Goal: Transaction & Acquisition: Book appointment/travel/reservation

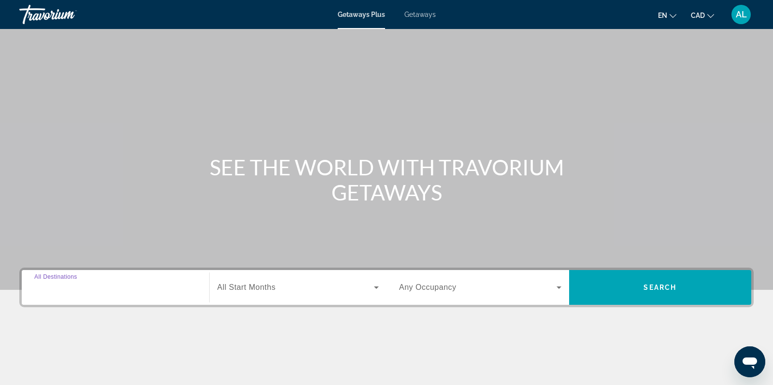
click at [90, 292] on input "Destination All Destinations" at bounding box center [115, 288] width 162 height 12
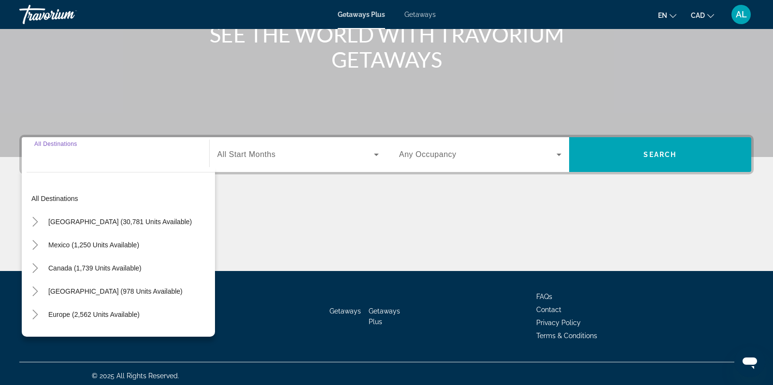
scroll to position [136, 0]
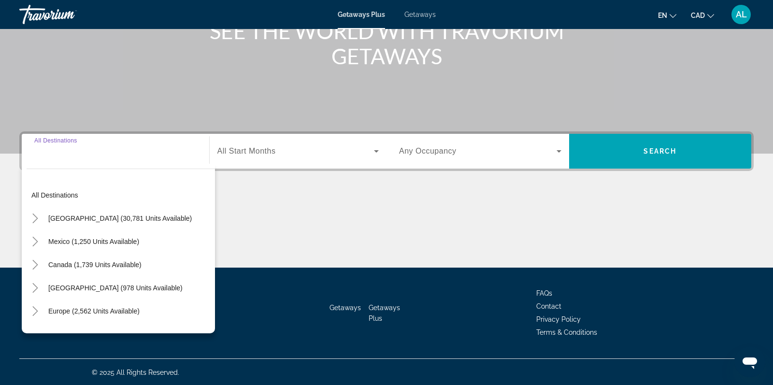
click at [424, 16] on span "Getaways" at bounding box center [419, 15] width 31 height 8
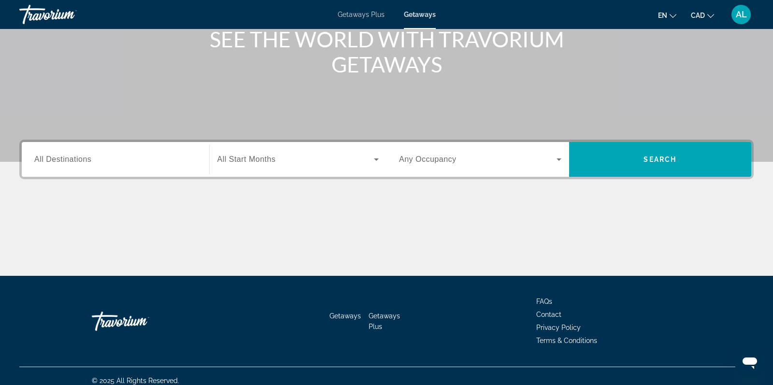
scroll to position [136, 0]
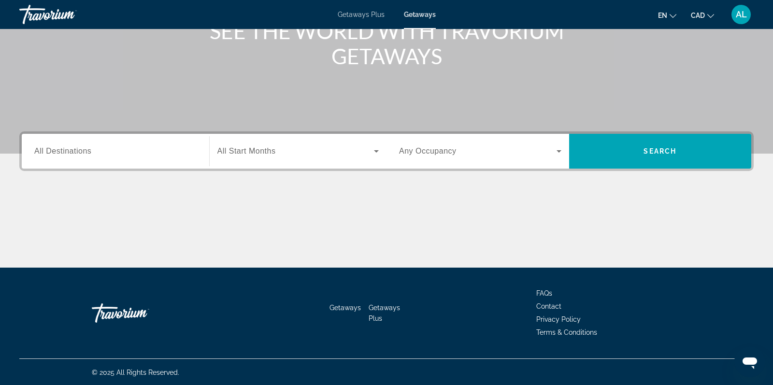
click at [77, 149] on span "All Destinations" at bounding box center [62, 151] width 57 height 8
click at [77, 149] on input "Destination All Destinations" at bounding box center [115, 152] width 162 height 12
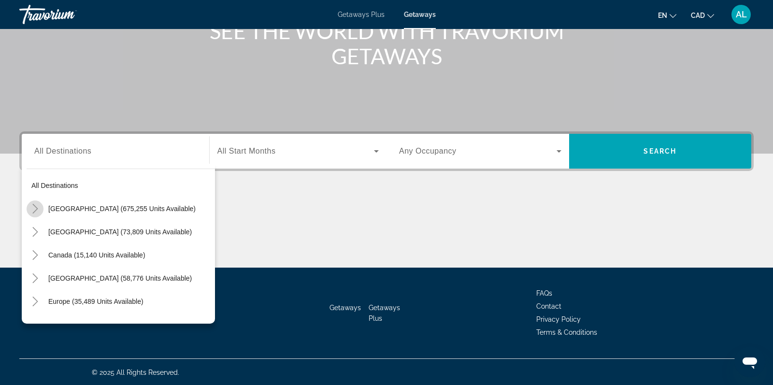
click at [35, 209] on icon "Toggle United States (675,255 units available)" at bounding box center [34, 209] width 5 height 10
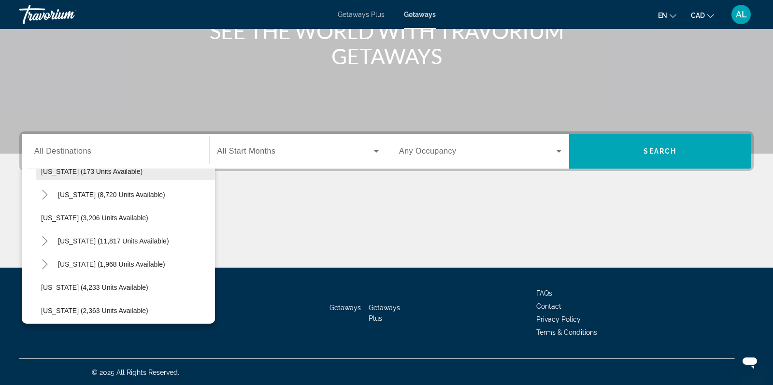
scroll to position [528, 0]
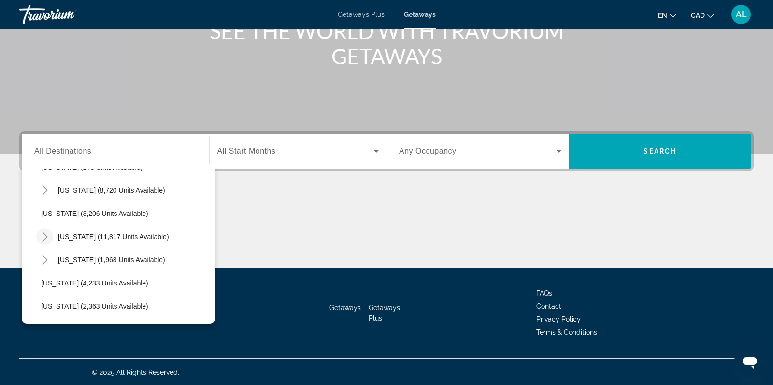
click at [39, 233] on mat-icon "Toggle Nevada (11,817 units available)" at bounding box center [44, 236] width 17 height 17
click at [63, 256] on span "[GEOGRAPHIC_DATA] (9,360 units available)" at bounding box center [121, 260] width 140 height 8
type input "**********"
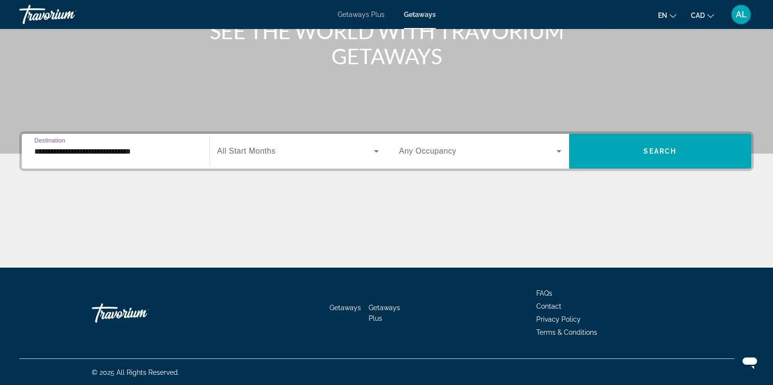
click at [281, 150] on span "Search widget" at bounding box center [295, 151] width 157 height 12
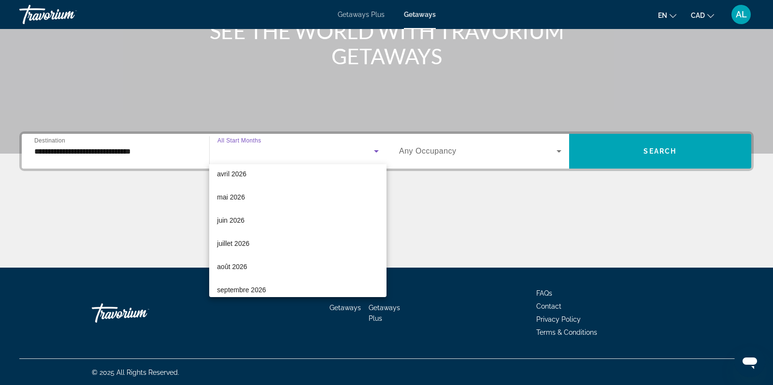
scroll to position [196, 0]
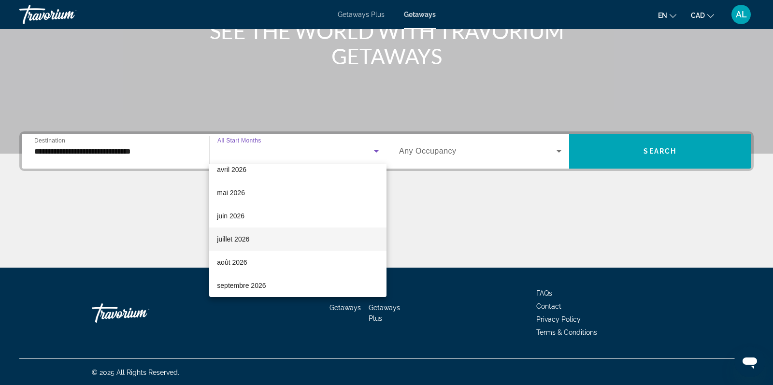
click at [231, 241] on span "juillet 2026" at bounding box center [233, 239] width 32 height 12
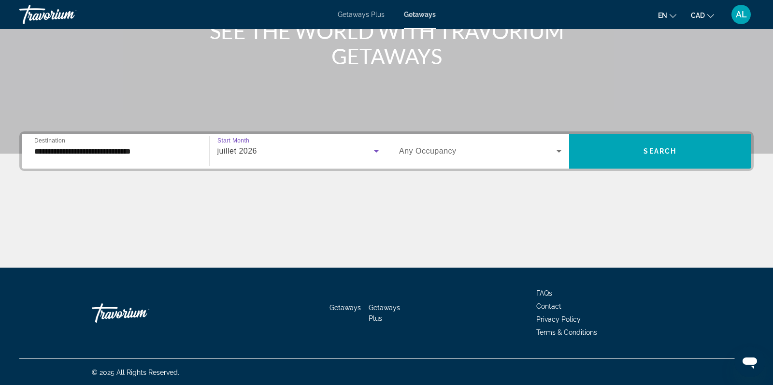
click at [462, 152] on span "Search widget" at bounding box center [477, 151] width 157 height 12
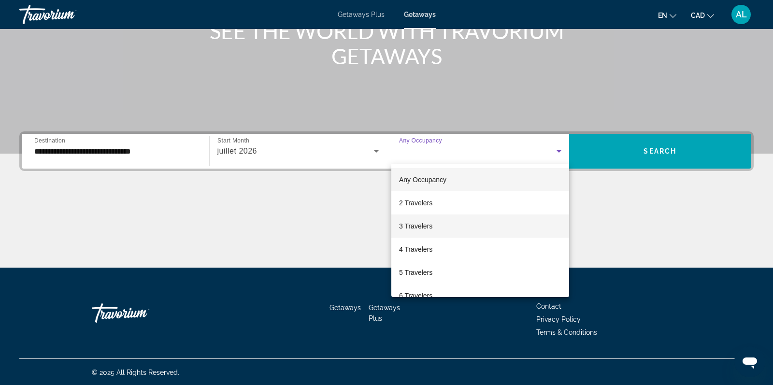
click at [420, 227] on span "3 Travelers" at bounding box center [415, 226] width 33 height 12
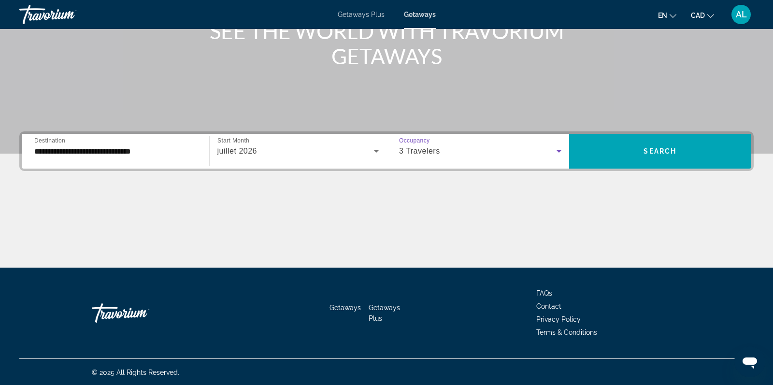
click at [492, 147] on div "3 Travelers" at bounding box center [477, 151] width 157 height 12
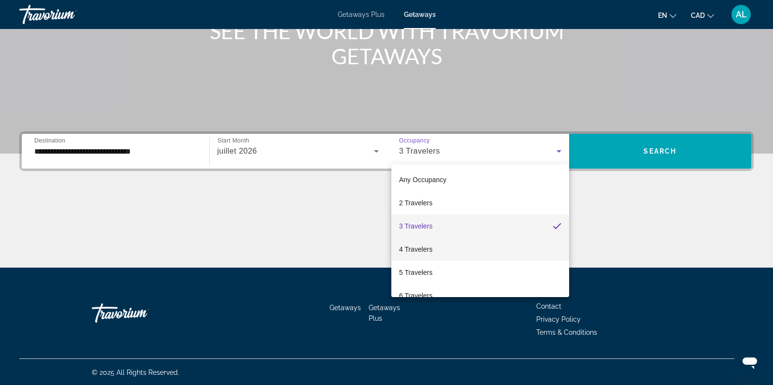
click at [407, 243] on span "4 Travelers" at bounding box center [415, 249] width 33 height 12
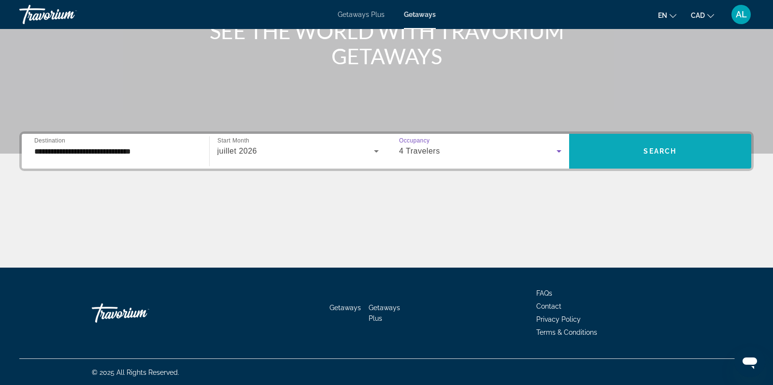
click at [662, 153] on span "Search" at bounding box center [659, 151] width 33 height 8
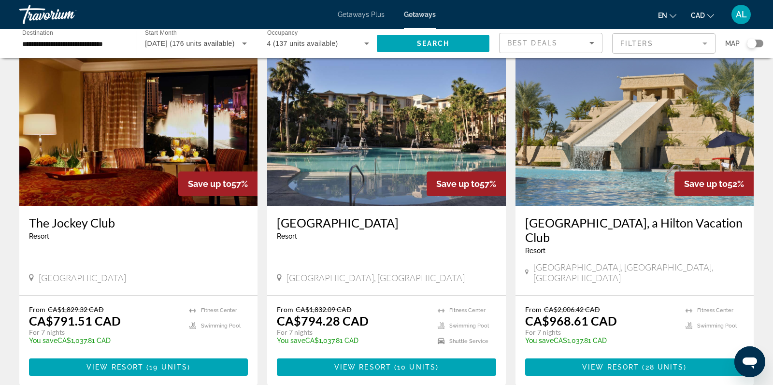
scroll to position [385, 0]
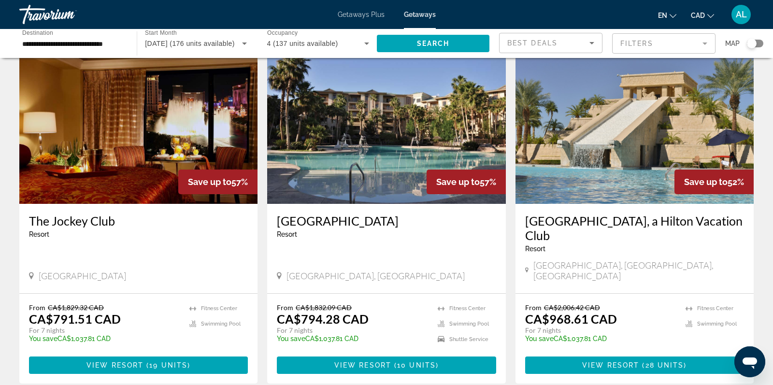
click at [624, 156] on img "Main content" at bounding box center [634, 126] width 238 height 155
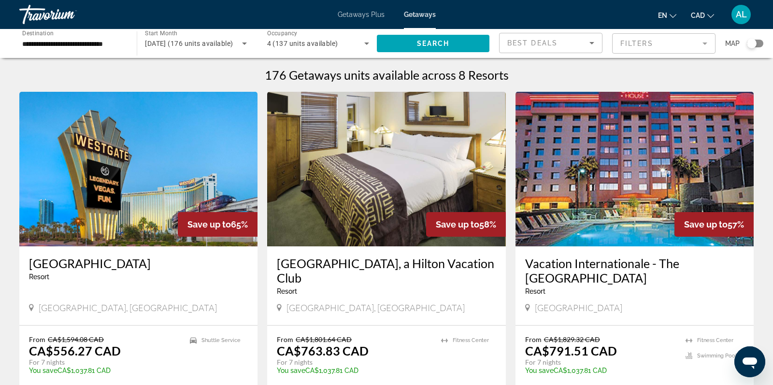
click at [185, 43] on span "[DATE] (176 units available)" at bounding box center [189, 44] width 88 height 8
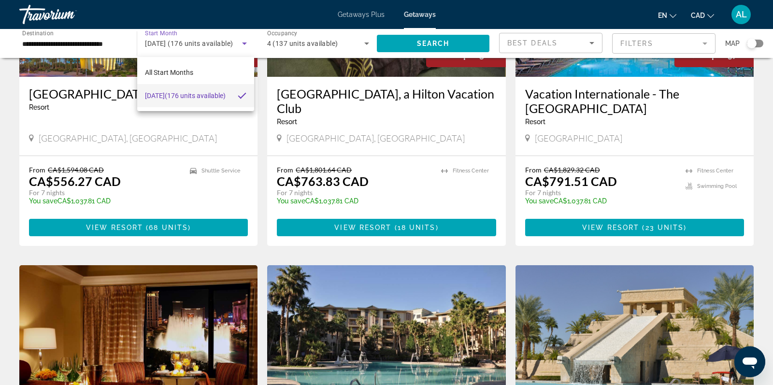
scroll to position [262, 0]
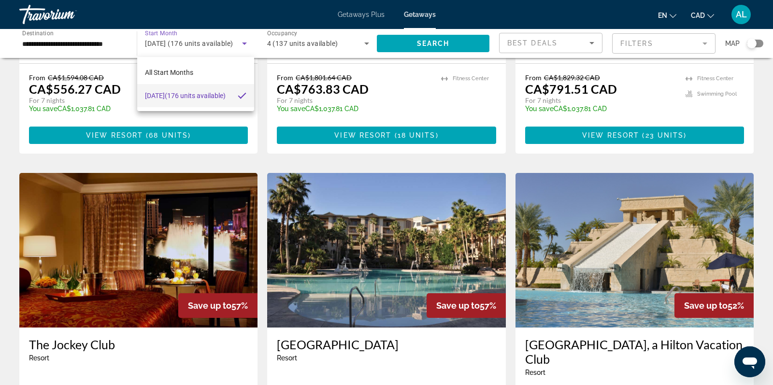
click at [53, 38] on div at bounding box center [386, 192] width 773 height 385
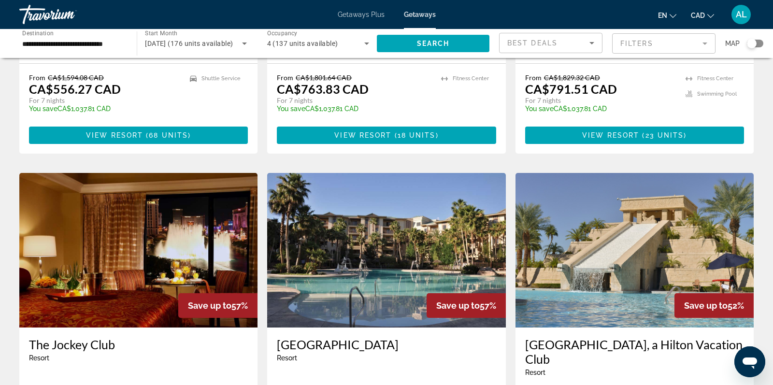
click at [358, 16] on span "Getaways Plus" at bounding box center [361, 15] width 47 height 8
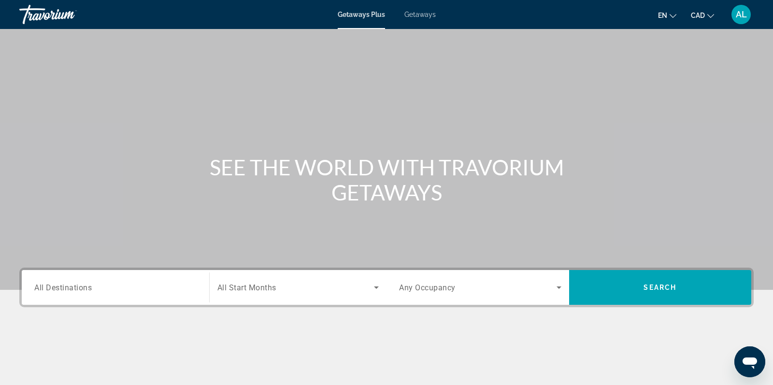
click at [81, 286] on span "All Destinations" at bounding box center [62, 287] width 57 height 9
click at [81, 286] on input "Destination All Destinations" at bounding box center [115, 288] width 162 height 12
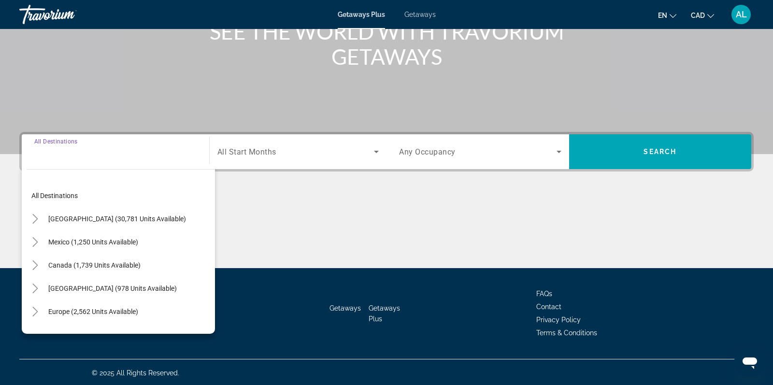
scroll to position [136, 0]
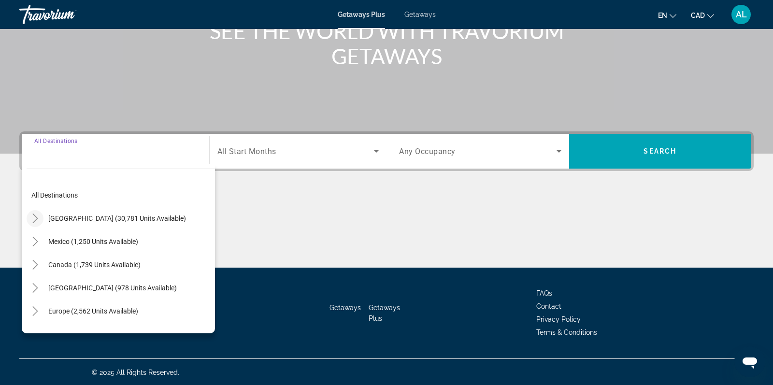
click at [36, 221] on icon "Toggle United States (30,781 units available)" at bounding box center [35, 218] width 10 height 10
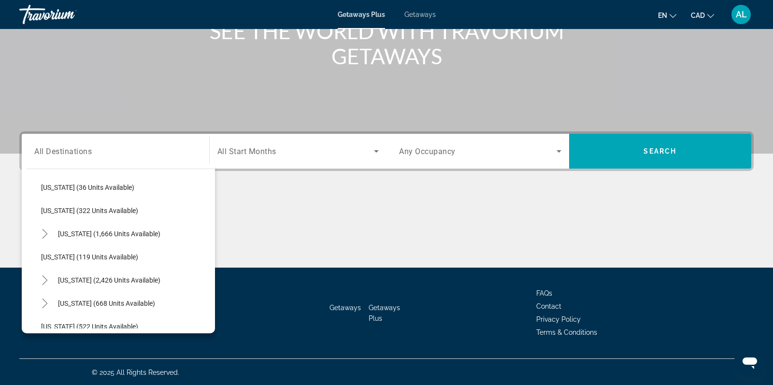
scroll to position [402, 0]
click at [43, 275] on icon "Toggle Nevada (2,426 units available)" at bounding box center [45, 280] width 10 height 10
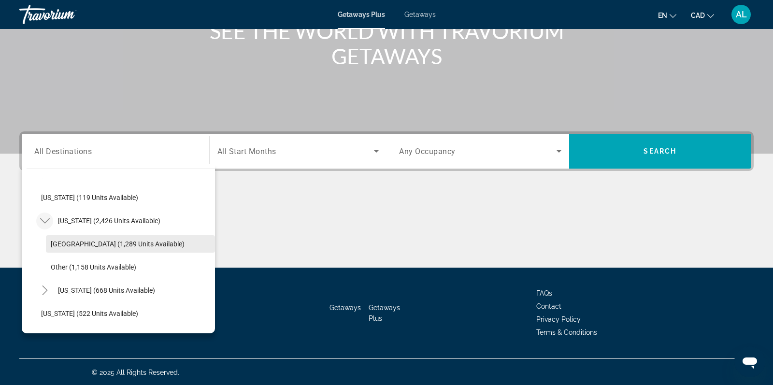
click at [130, 245] on span "[GEOGRAPHIC_DATA] (1,289 units available)" at bounding box center [118, 244] width 134 height 8
type input "**********"
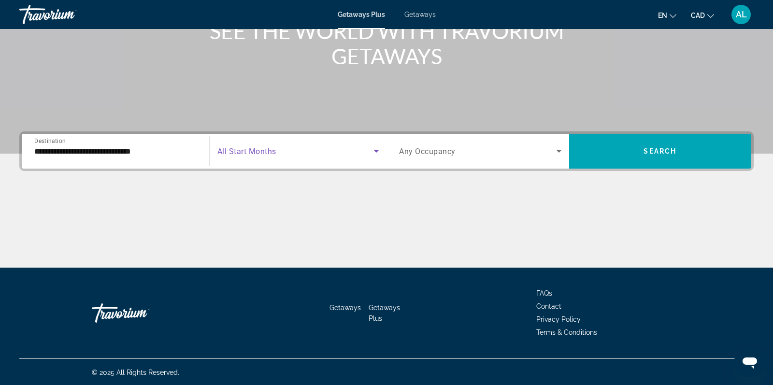
click at [296, 154] on span "Search widget" at bounding box center [295, 151] width 157 height 12
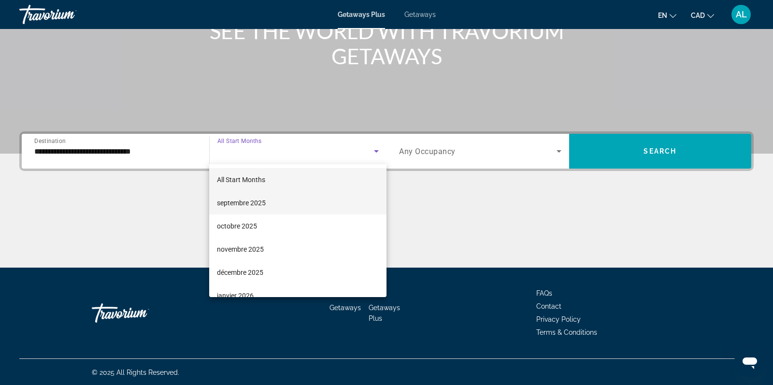
click at [298, 202] on mat-option "septembre 2025" at bounding box center [297, 202] width 177 height 23
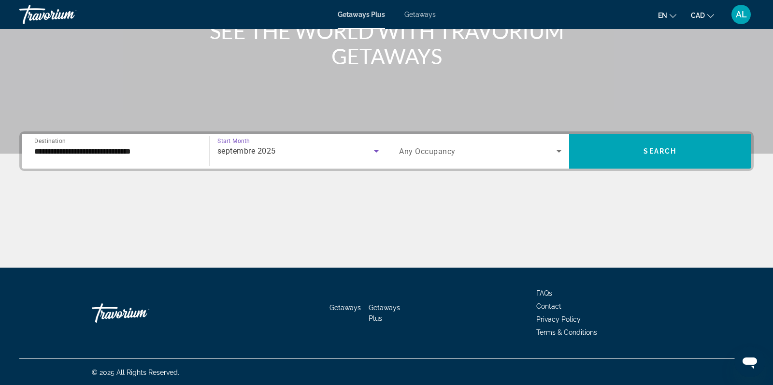
click at [452, 145] on span "Search widget" at bounding box center [477, 151] width 157 height 12
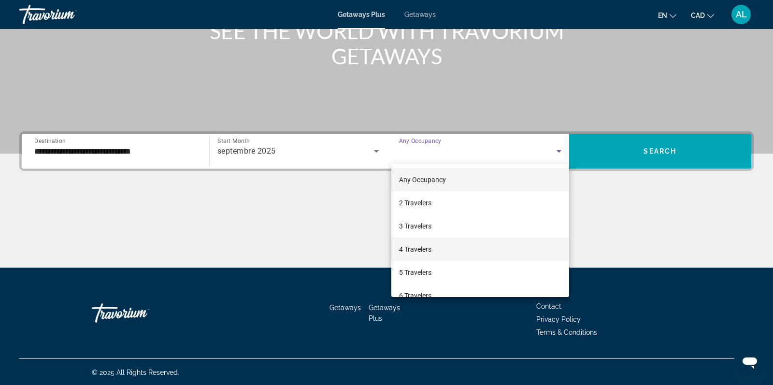
click at [423, 253] on span "4 Travelers" at bounding box center [415, 249] width 32 height 12
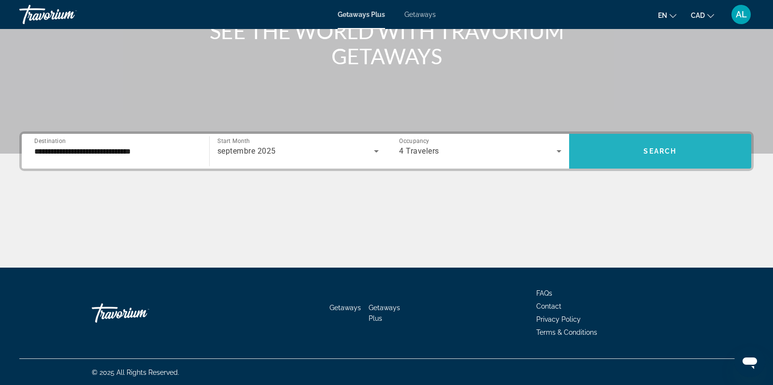
click at [667, 158] on span "Search widget" at bounding box center [660, 151] width 183 height 23
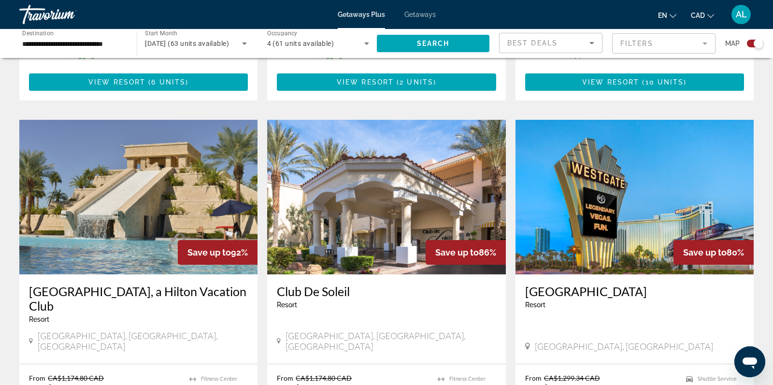
scroll to position [651, 0]
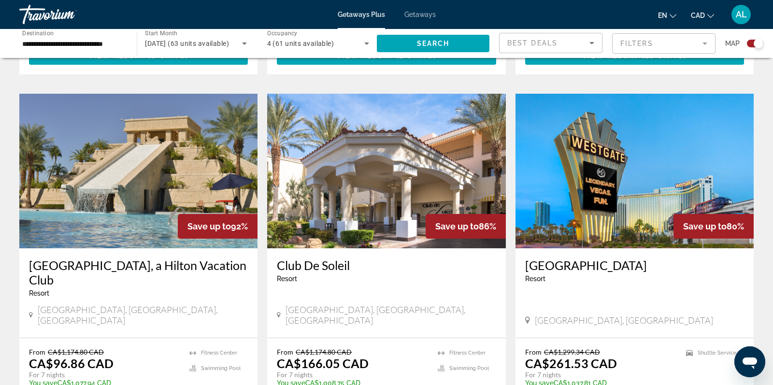
click at [125, 176] on img "Main content" at bounding box center [138, 171] width 238 height 155
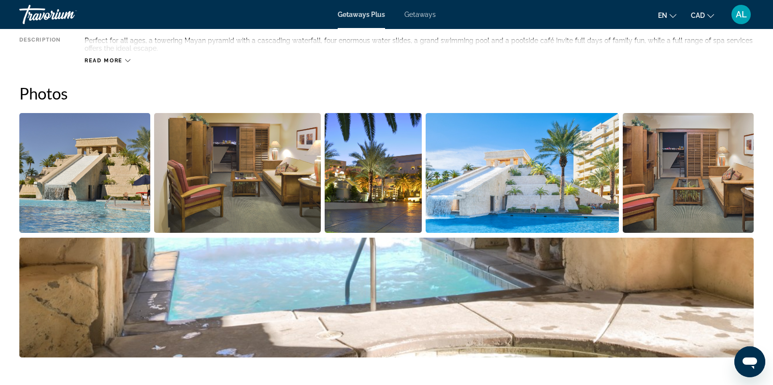
scroll to position [60, 0]
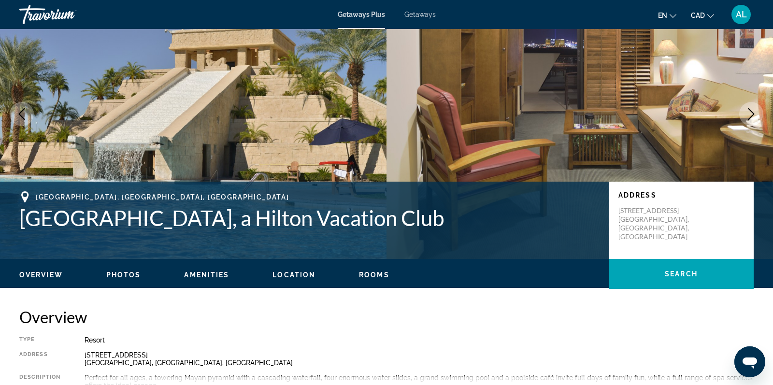
click at [357, 13] on span "Getaways Plus" at bounding box center [361, 15] width 47 height 8
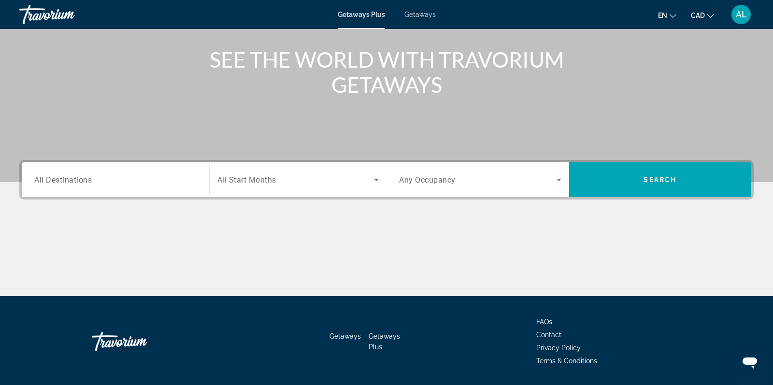
scroll to position [136, 0]
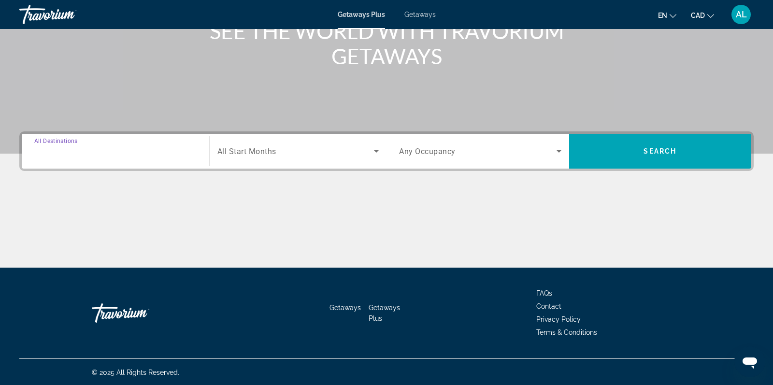
click at [42, 144] on div "Destination All Destinations" at bounding box center [115, 152] width 162 height 28
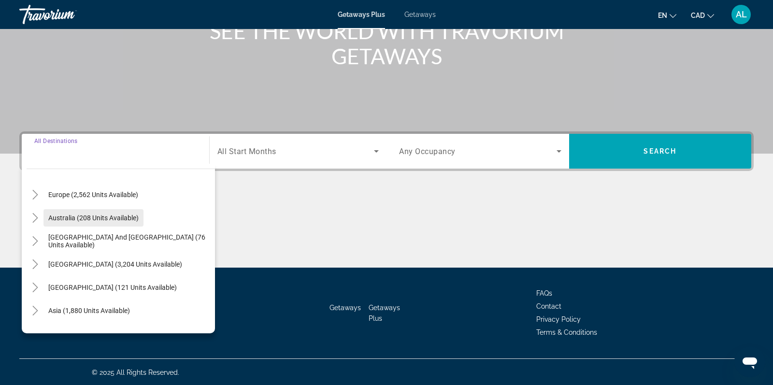
scroll to position [156, 0]
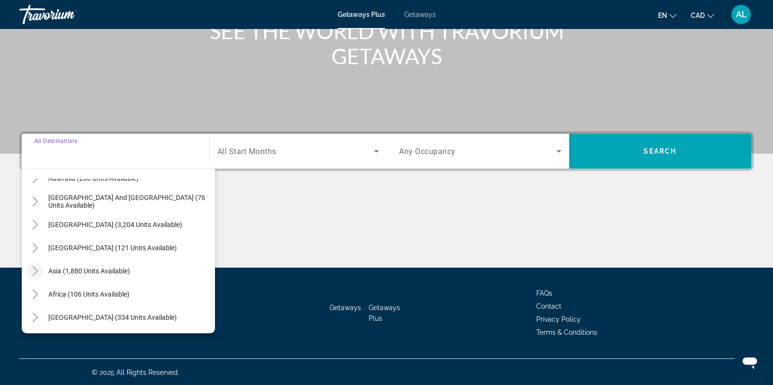
click at [33, 269] on icon "Toggle Asia (1,880 units available)" at bounding box center [35, 271] width 10 height 10
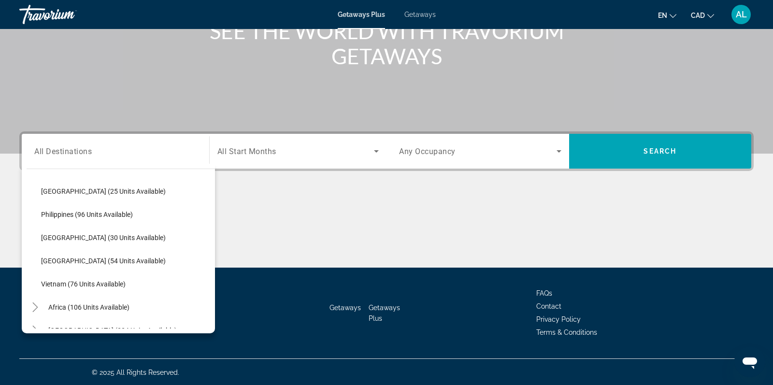
scroll to position [411, 0]
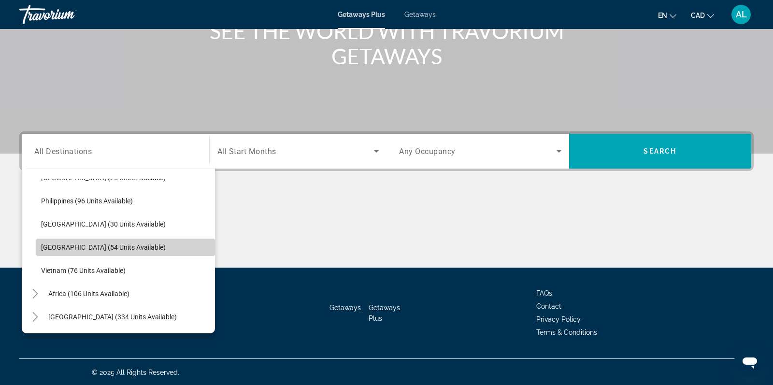
click at [55, 245] on span "[GEOGRAPHIC_DATA] (54 units available)" at bounding box center [103, 247] width 125 height 8
type input "**********"
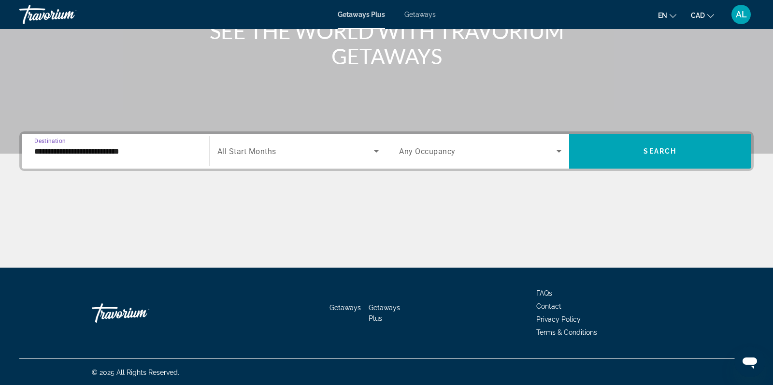
click at [279, 156] on span "Search widget" at bounding box center [295, 151] width 157 height 12
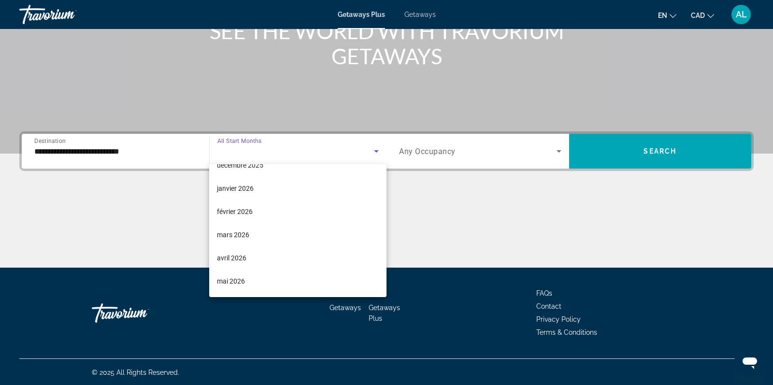
scroll to position [109, 0]
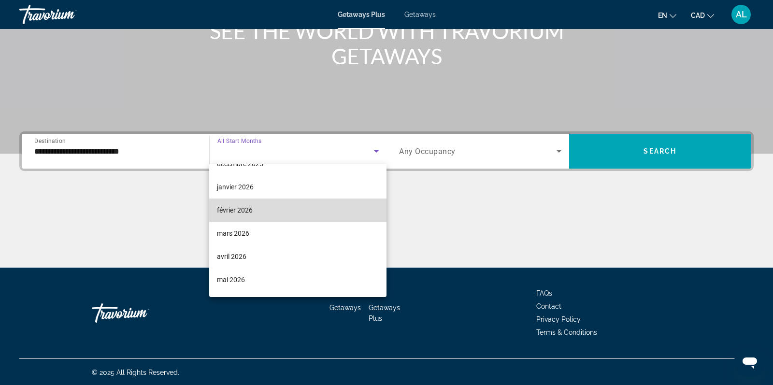
click at [222, 204] on span "février 2026" at bounding box center [235, 210] width 36 height 12
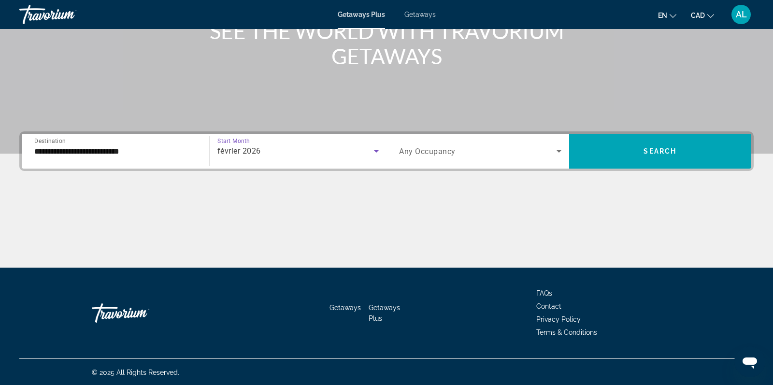
click at [497, 154] on span "Search widget" at bounding box center [477, 151] width 157 height 12
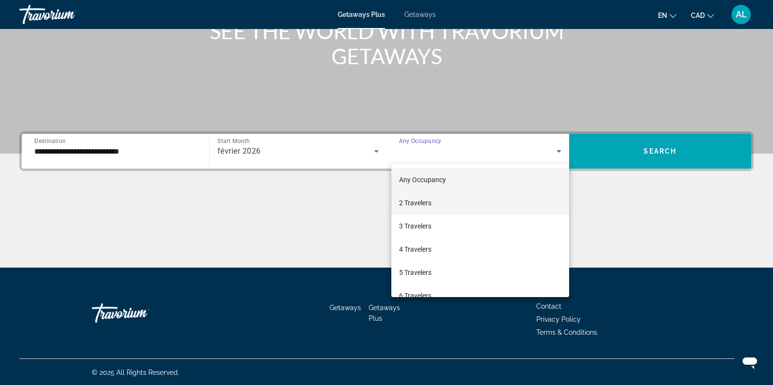
click at [423, 201] on span "2 Travelers" at bounding box center [415, 203] width 32 height 12
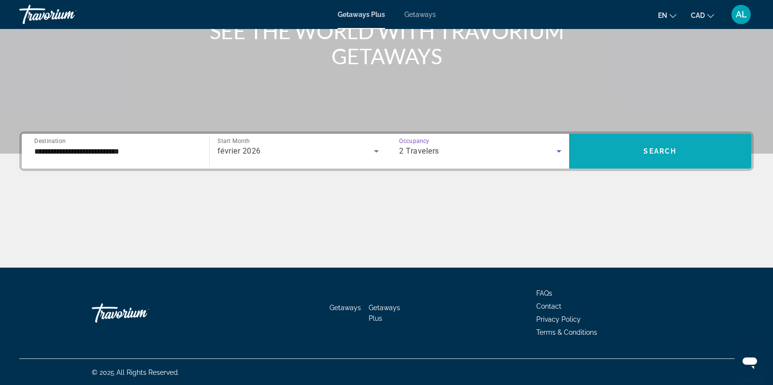
click at [658, 158] on span "Search widget" at bounding box center [660, 151] width 183 height 23
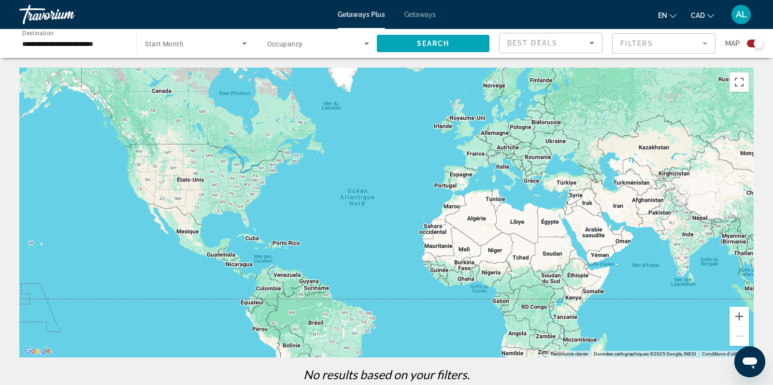
click at [339, 18] on span "Getaways Plus" at bounding box center [361, 15] width 47 height 8
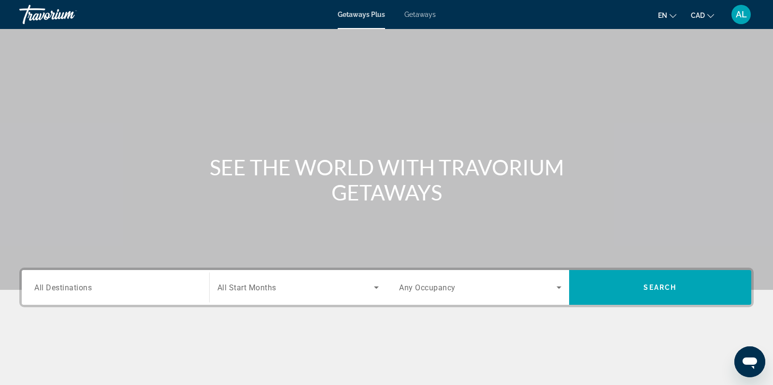
click at [60, 286] on span "All Destinations" at bounding box center [62, 287] width 57 height 9
click at [60, 286] on input "Destination All Destinations" at bounding box center [115, 288] width 162 height 12
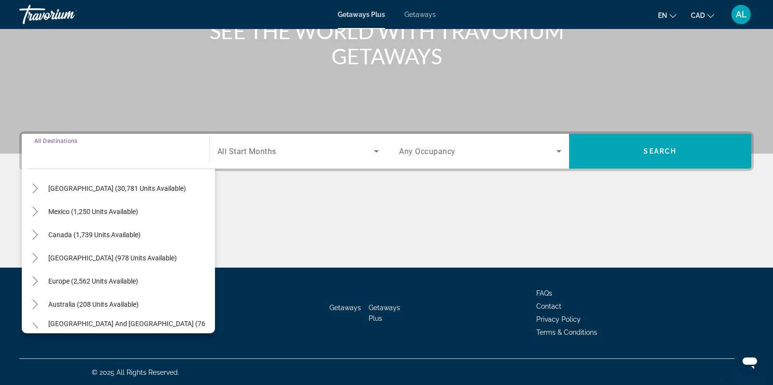
scroll to position [18, 0]
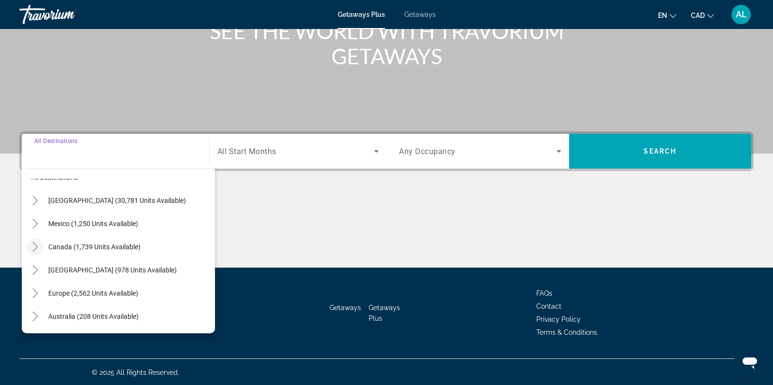
click at [35, 243] on icon "Toggle Canada (1,739 units available)" at bounding box center [35, 247] width 10 height 10
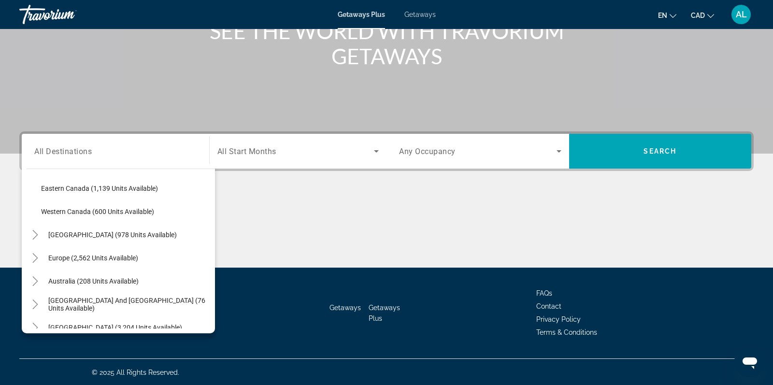
scroll to position [55, 0]
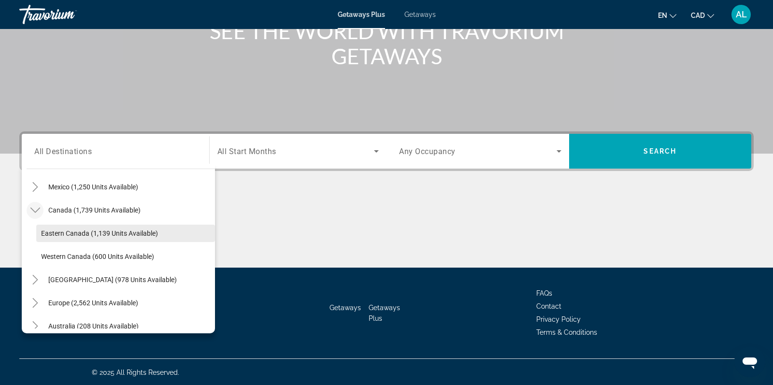
click at [49, 232] on span "Eastern Canada (1,139 units available)" at bounding box center [99, 233] width 117 height 8
type input "**********"
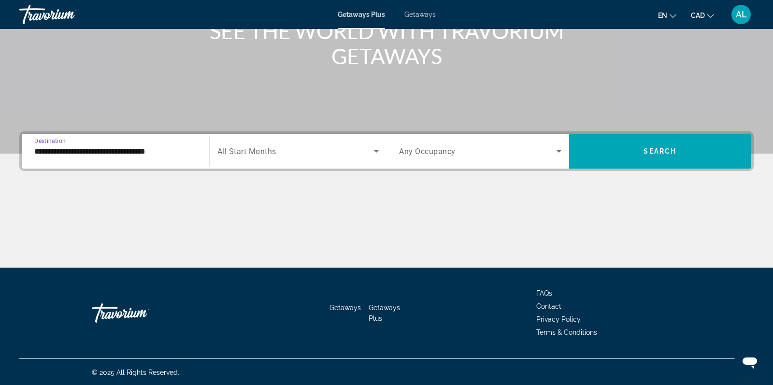
click at [267, 143] on div "Search widget" at bounding box center [298, 151] width 162 height 27
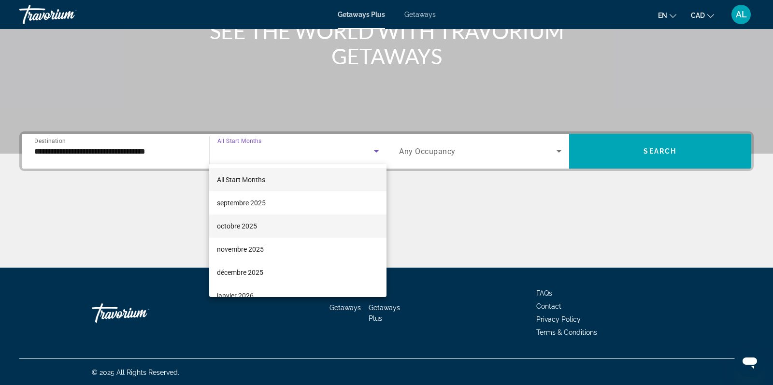
click at [237, 230] on span "octobre 2025" at bounding box center [237, 226] width 40 height 12
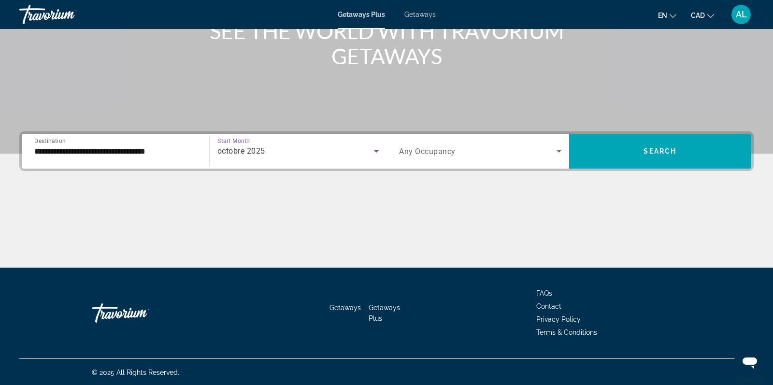
click at [495, 148] on span "Search widget" at bounding box center [477, 151] width 157 height 12
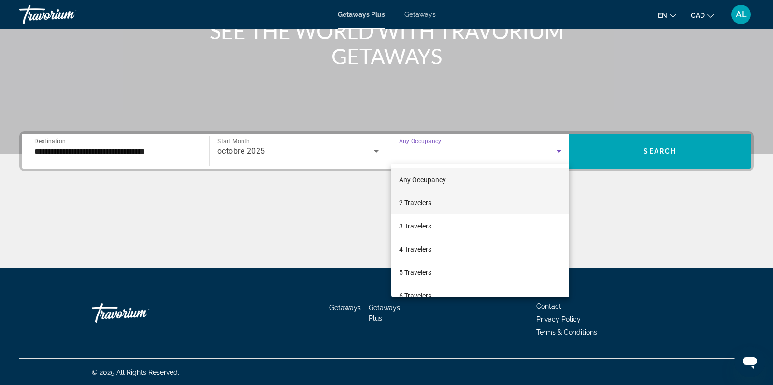
click at [434, 204] on mat-option "2 Travelers" at bounding box center [480, 202] width 178 height 23
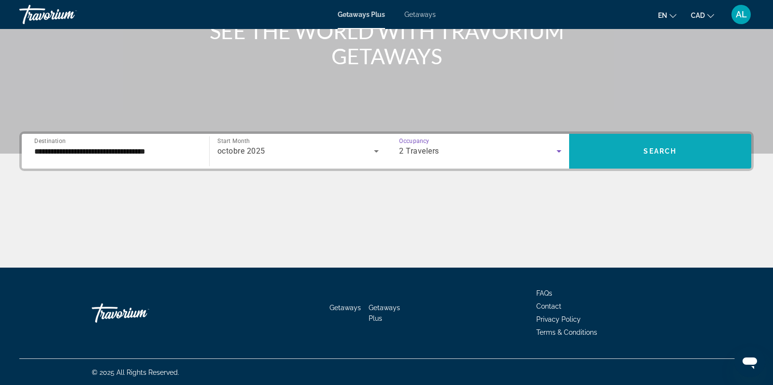
click at [695, 154] on span "Search widget" at bounding box center [660, 151] width 183 height 23
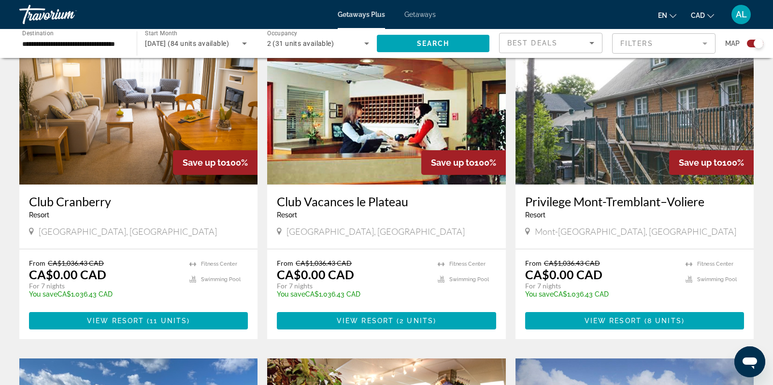
scroll to position [358, 0]
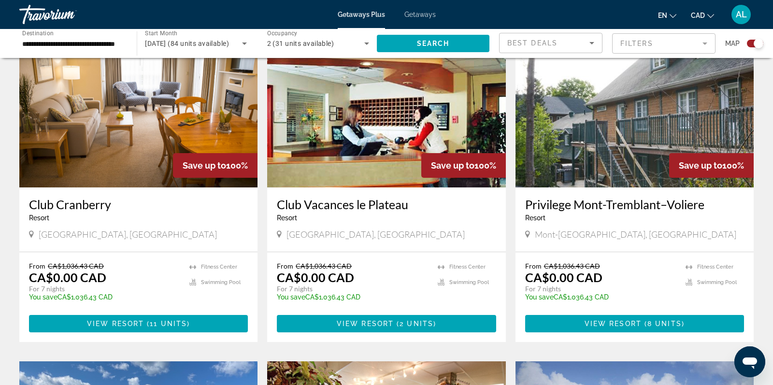
click at [631, 138] on img "Main content" at bounding box center [634, 110] width 238 height 155
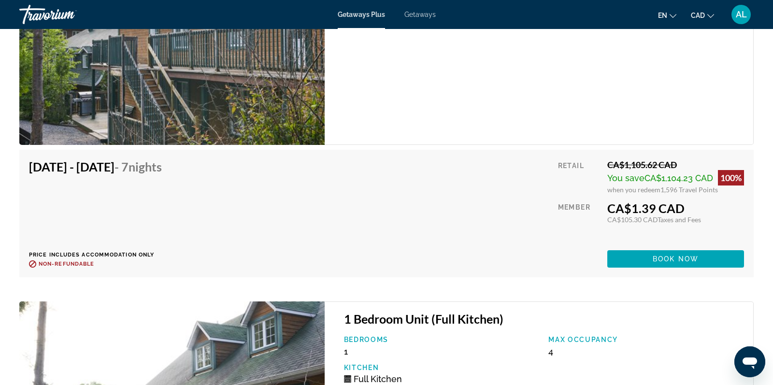
scroll to position [1995, 0]
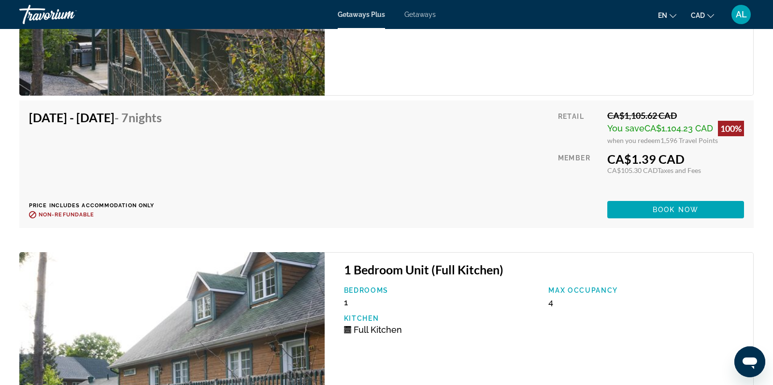
click at [365, 11] on span "Getaways Plus" at bounding box center [361, 15] width 47 height 8
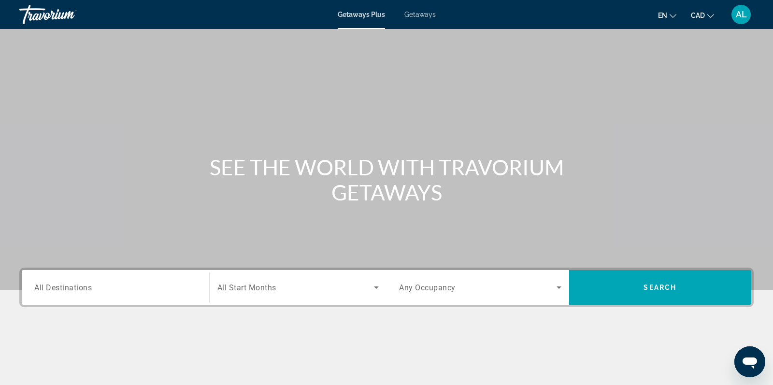
click at [76, 280] on div "Search widget" at bounding box center [115, 288] width 162 height 28
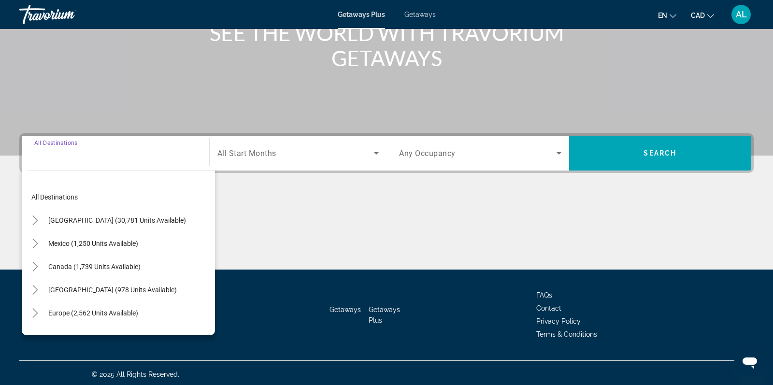
scroll to position [136, 0]
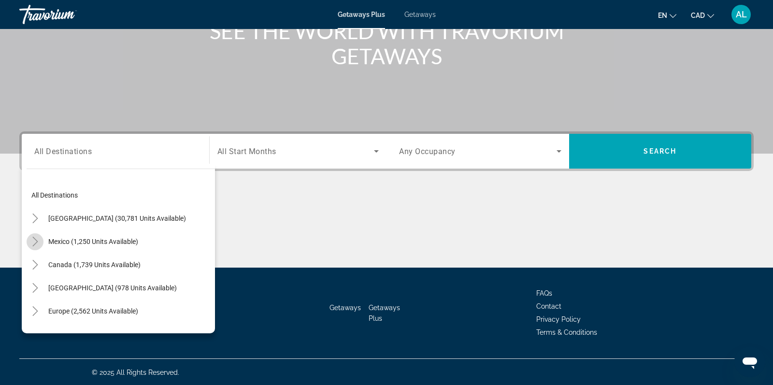
click at [36, 240] on icon "Toggle Mexico (1,250 units available)" at bounding box center [34, 242] width 5 height 10
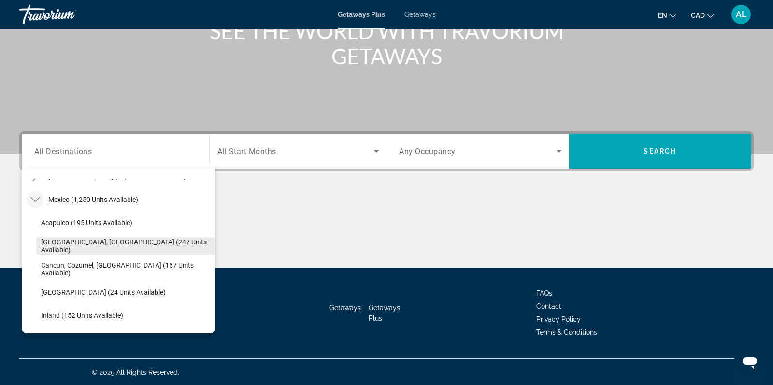
scroll to position [43, 0]
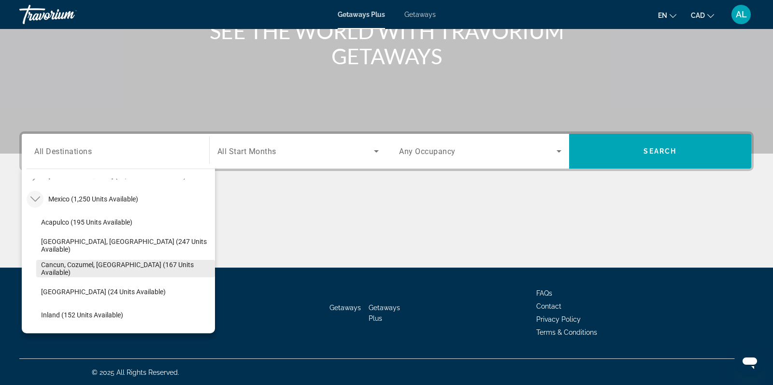
click at [70, 269] on span "Cancun, Cozumel, [GEOGRAPHIC_DATA] (167 units available)" at bounding box center [125, 268] width 169 height 15
type input "**********"
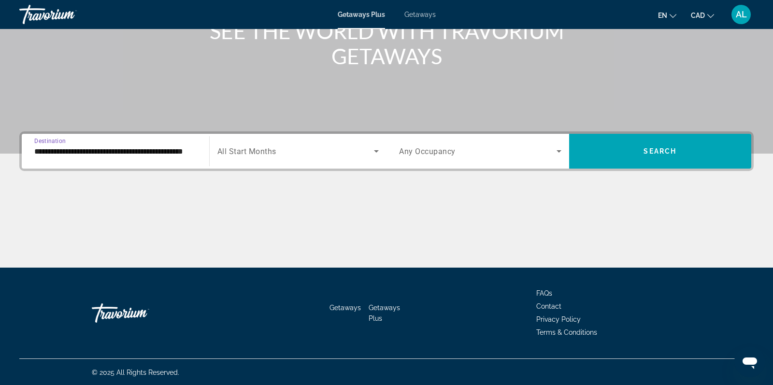
click at [251, 156] on span "Search widget" at bounding box center [295, 151] width 157 height 12
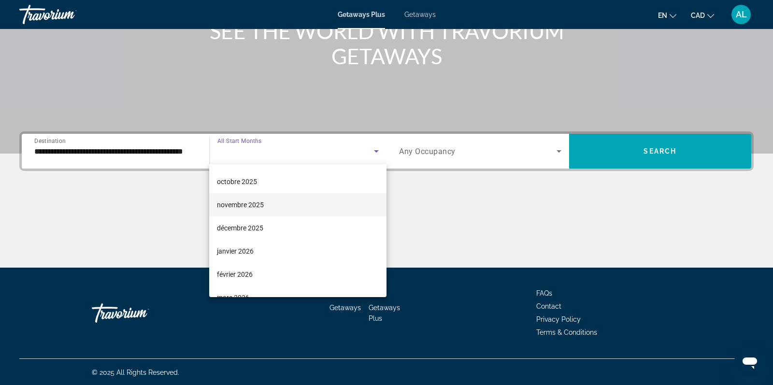
scroll to position [45, 0]
click at [249, 228] on span "décembre 2025" at bounding box center [240, 227] width 46 height 12
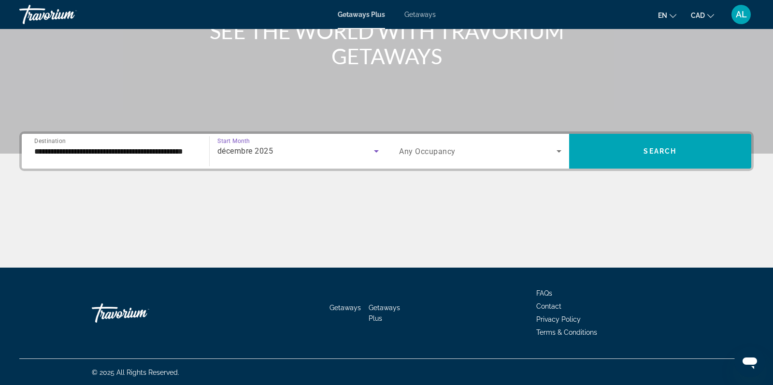
click at [493, 158] on div "Search widget" at bounding box center [480, 151] width 162 height 27
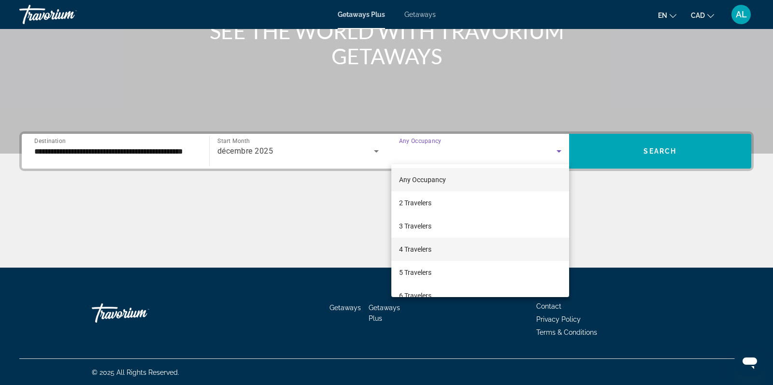
click at [429, 252] on span "4 Travelers" at bounding box center [415, 249] width 32 height 12
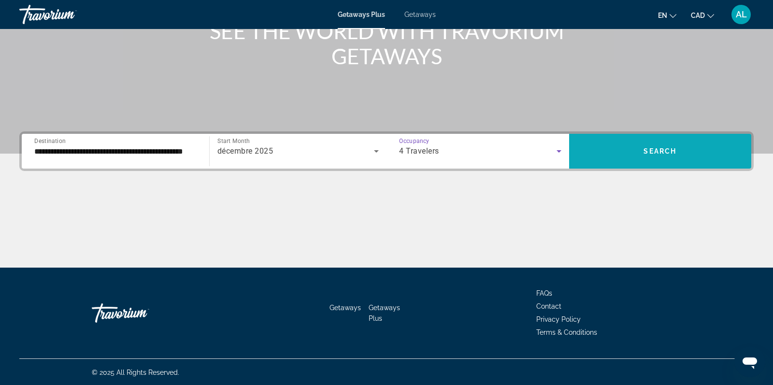
click at [681, 153] on span "Search widget" at bounding box center [660, 151] width 183 height 23
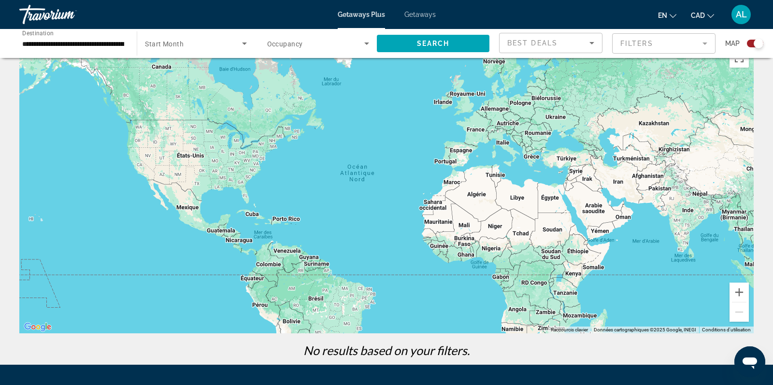
scroll to position [25, 0]
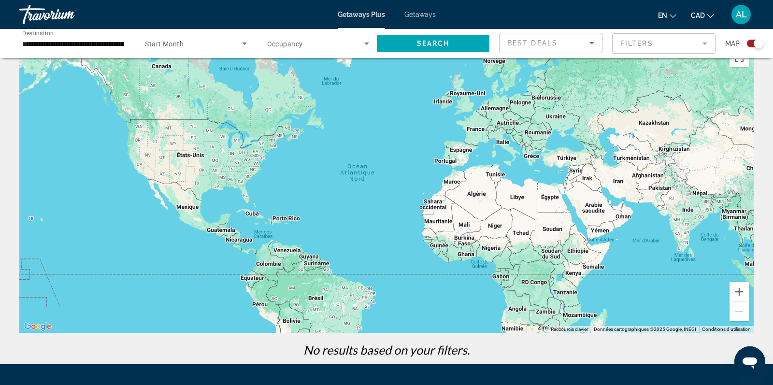
click at [181, 44] on span "Start Month" at bounding box center [164, 44] width 39 height 8
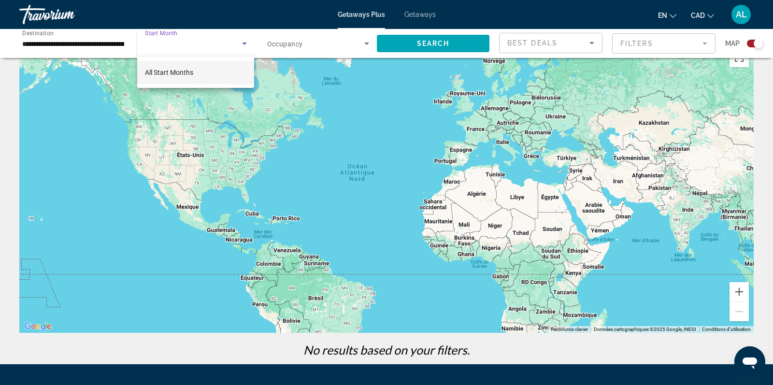
click at [207, 41] on div at bounding box center [386, 192] width 773 height 385
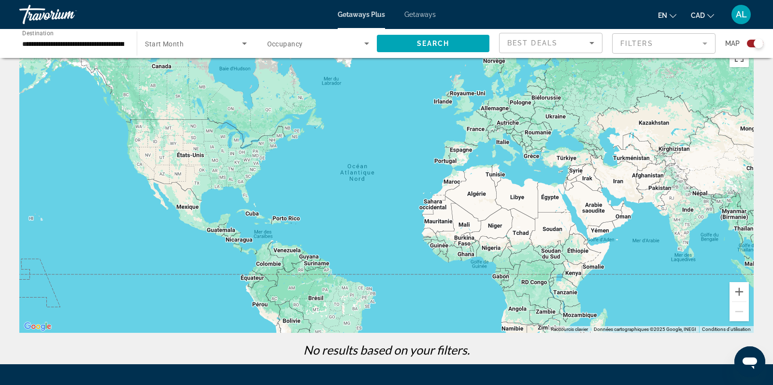
scroll to position [0, 0]
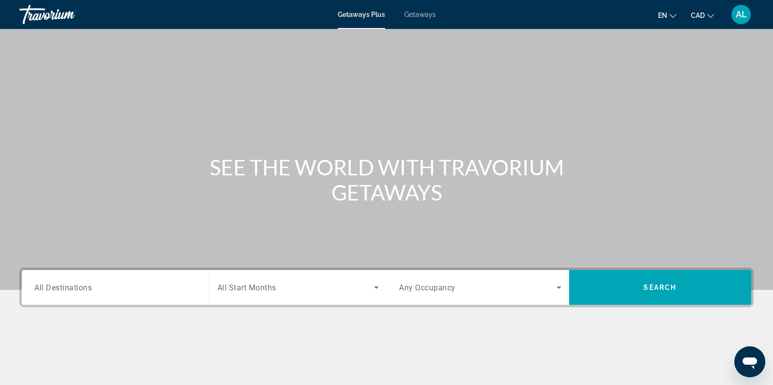
click at [86, 276] on div "Search widget" at bounding box center [115, 288] width 162 height 28
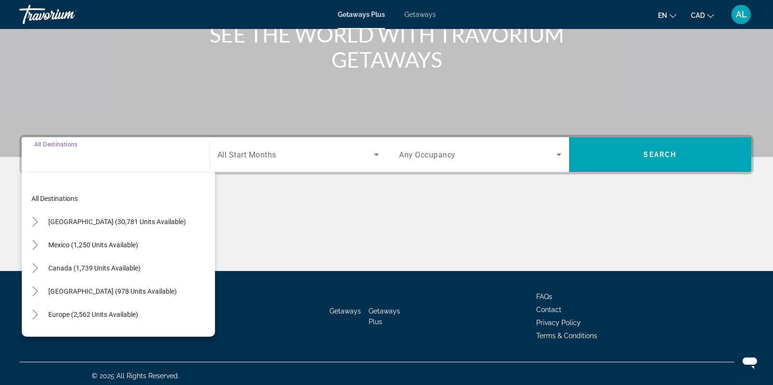
scroll to position [136, 0]
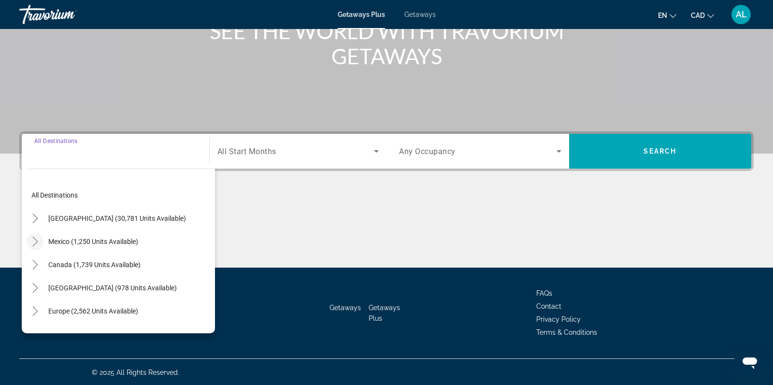
click at [35, 238] on icon "Toggle Mexico (1,250 units available)" at bounding box center [35, 242] width 10 height 10
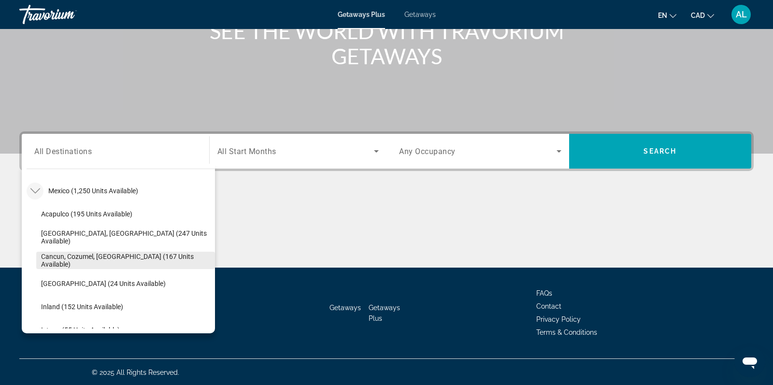
click at [56, 254] on span "Search widget" at bounding box center [125, 260] width 179 height 23
type input "**********"
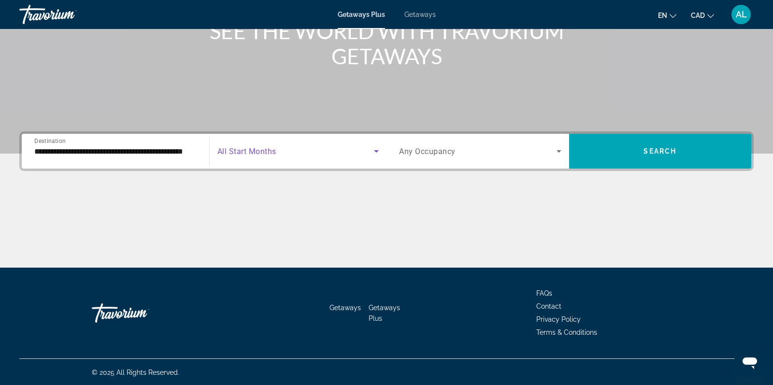
click at [285, 153] on span "Search widget" at bounding box center [295, 151] width 157 height 12
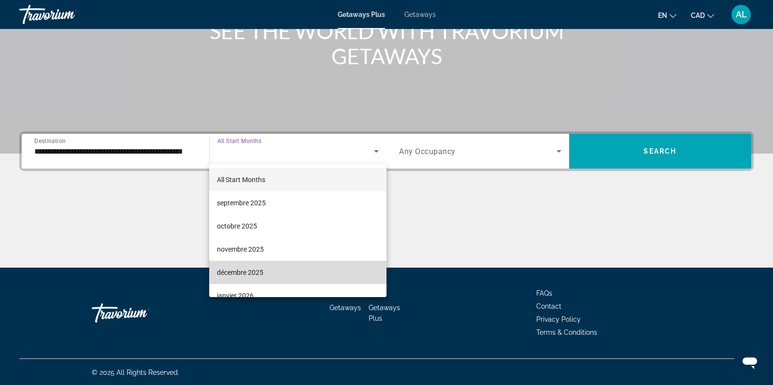
click at [247, 268] on span "décembre 2025" at bounding box center [240, 273] width 46 height 12
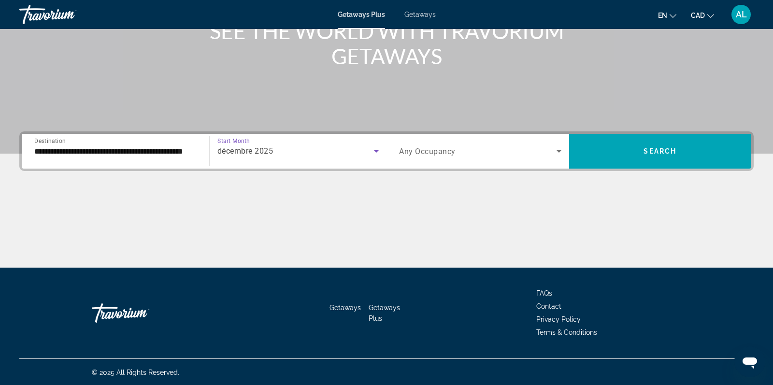
click at [466, 146] on span "Search widget" at bounding box center [477, 151] width 157 height 12
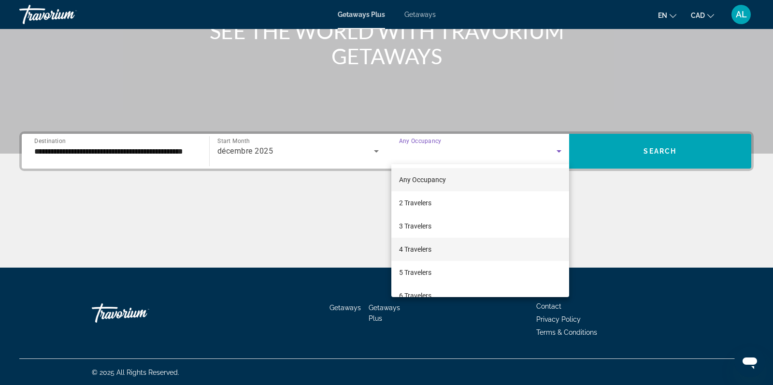
click at [418, 245] on span "4 Travelers" at bounding box center [415, 249] width 32 height 12
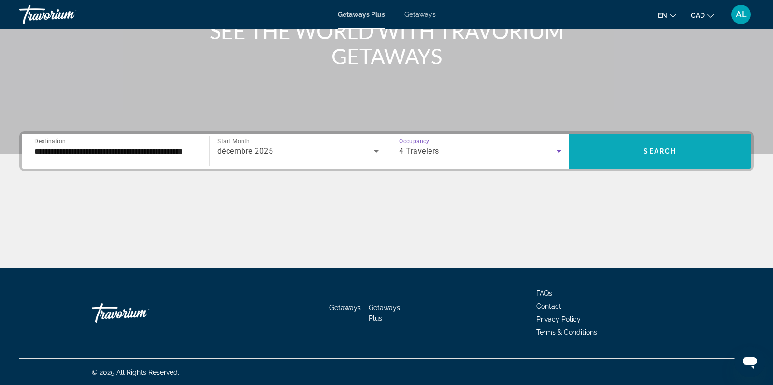
click at [662, 154] on span "Search" at bounding box center [659, 151] width 33 height 8
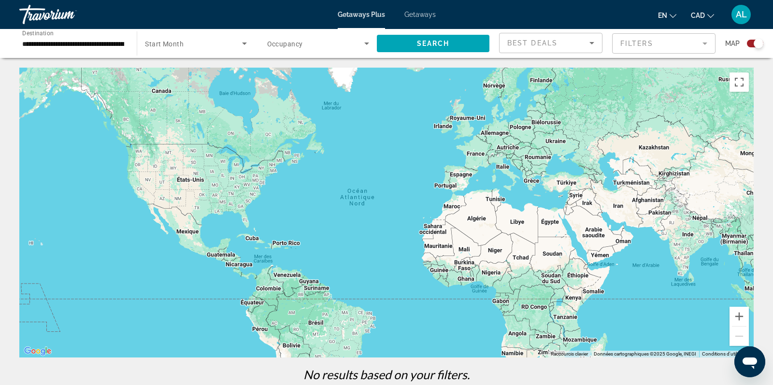
click at [431, 15] on span "Getaways" at bounding box center [419, 15] width 31 height 8
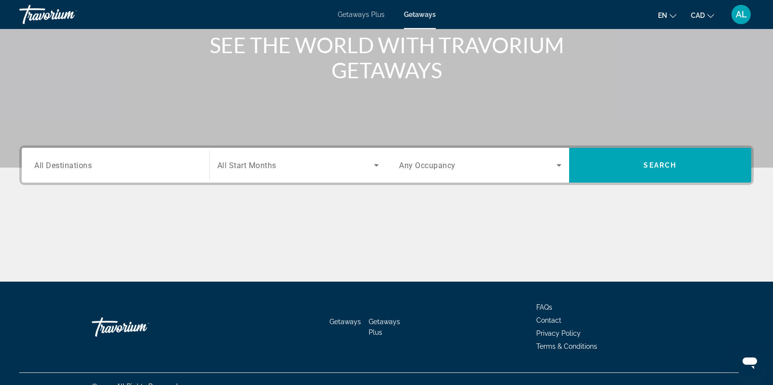
click at [69, 160] on span "All Destinations" at bounding box center [62, 164] width 57 height 9
click at [69, 160] on input "Destination All Destinations" at bounding box center [115, 166] width 162 height 12
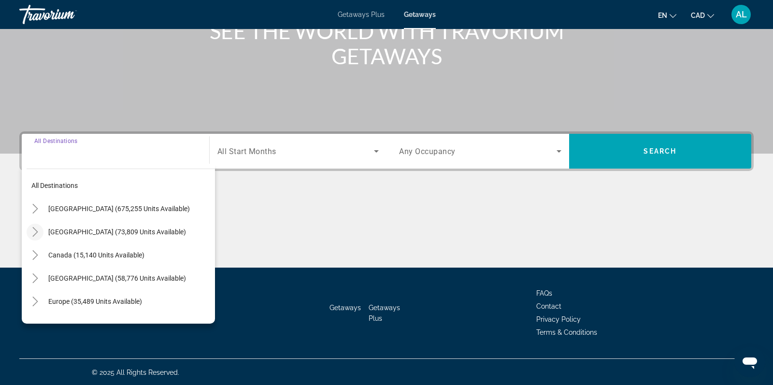
click at [38, 230] on icon "Toggle Mexico (73,809 units available)" at bounding box center [35, 232] width 10 height 10
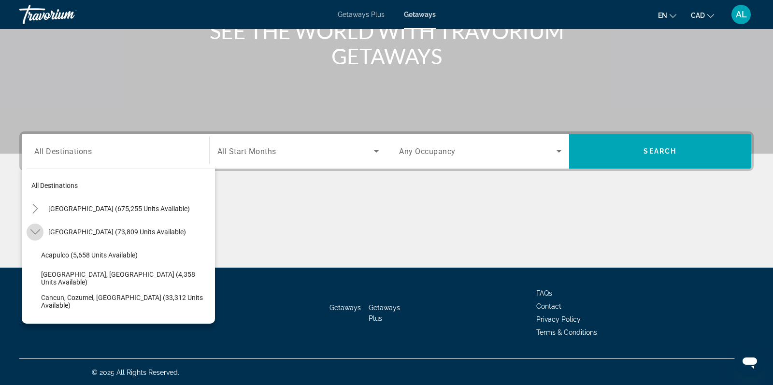
scroll to position [51, 0]
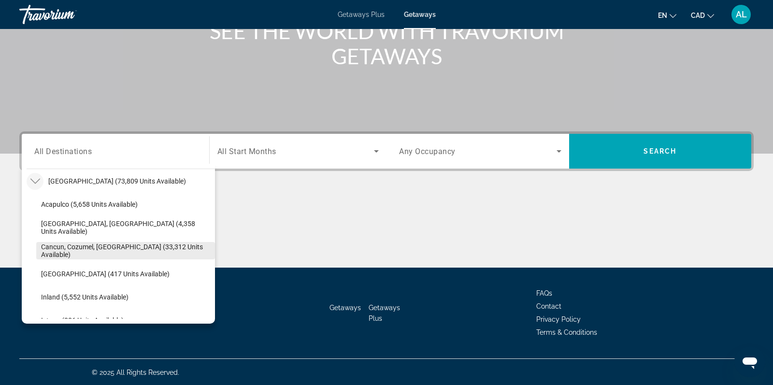
click at [49, 246] on span "Cancun, Cozumel, [GEOGRAPHIC_DATA] (33,312 units available)" at bounding box center [125, 250] width 169 height 15
type input "**********"
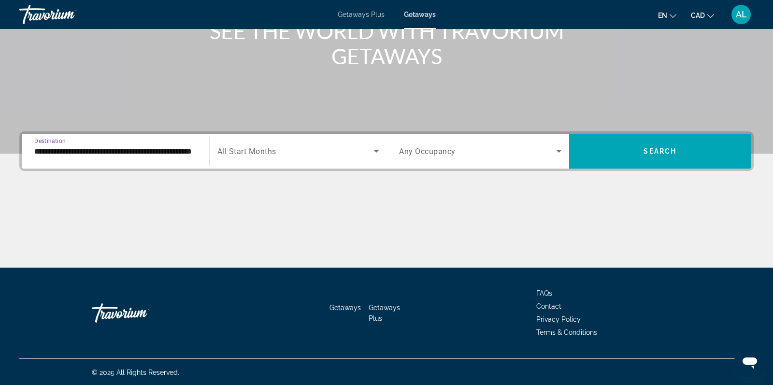
click at [312, 138] on div "Search widget" at bounding box center [298, 151] width 162 height 27
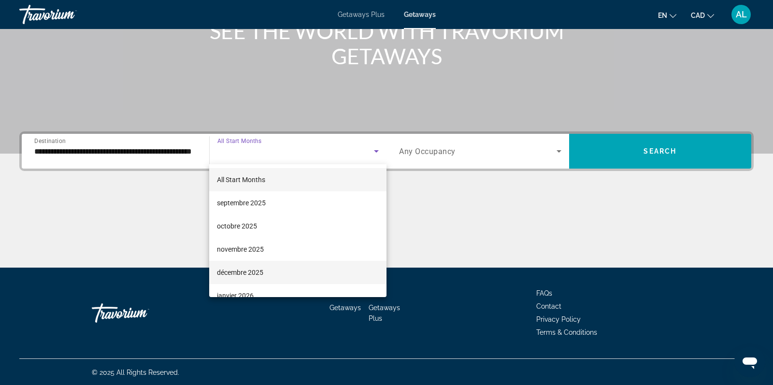
click at [239, 269] on span "décembre 2025" at bounding box center [240, 273] width 46 height 12
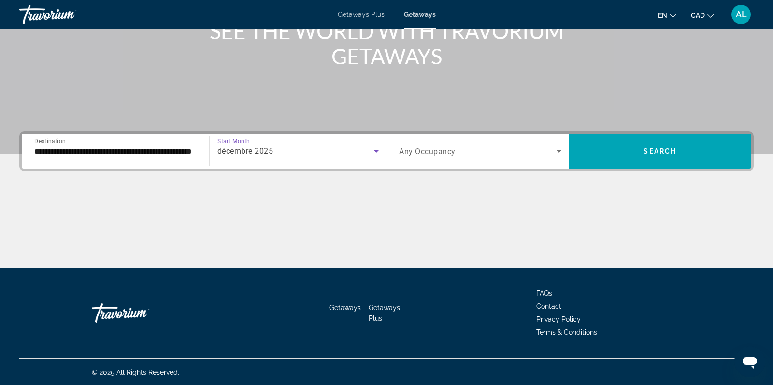
click at [449, 152] on span "Any Occupancy" at bounding box center [427, 151] width 57 height 9
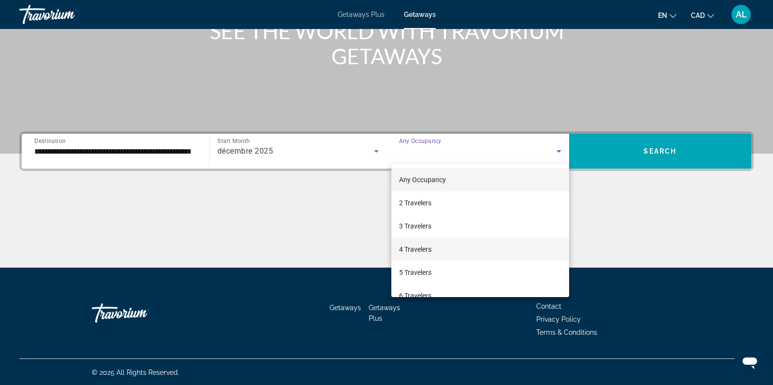
click at [418, 250] on span "4 Travelers" at bounding box center [415, 249] width 32 height 12
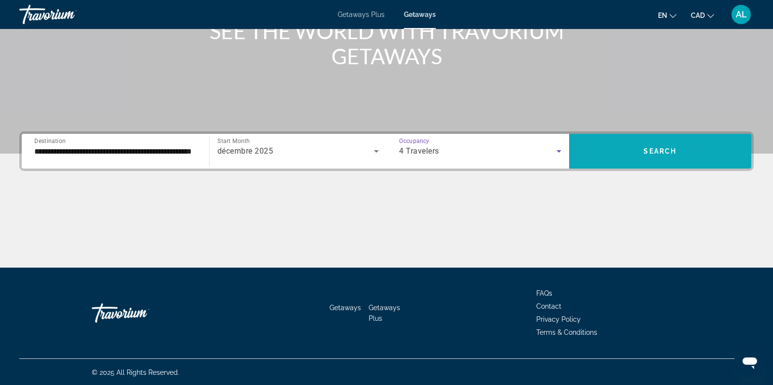
click at [638, 156] on span "Search widget" at bounding box center [660, 151] width 183 height 23
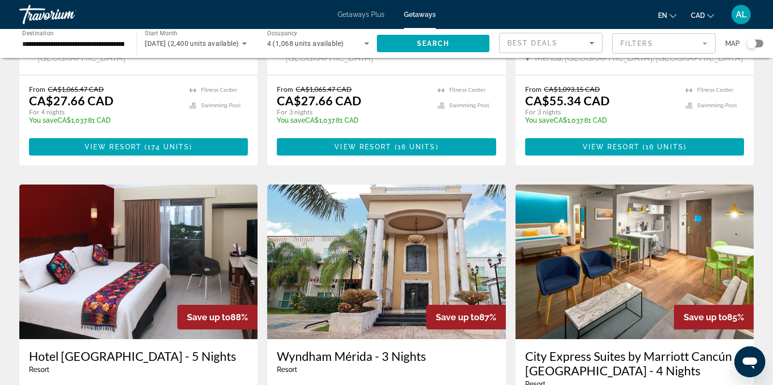
scroll to position [261, 0]
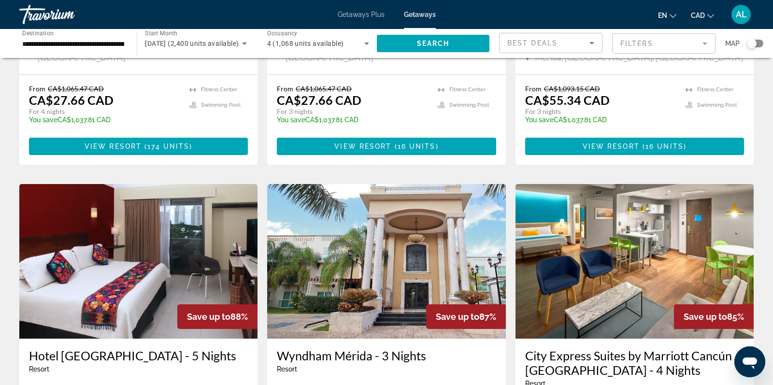
click at [625, 44] on mat-form-field "Filters" at bounding box center [663, 43] width 103 height 20
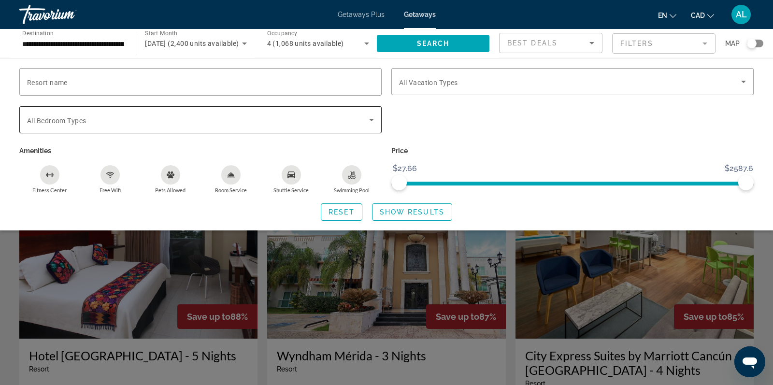
click at [287, 128] on div "Search widget" at bounding box center [200, 119] width 347 height 27
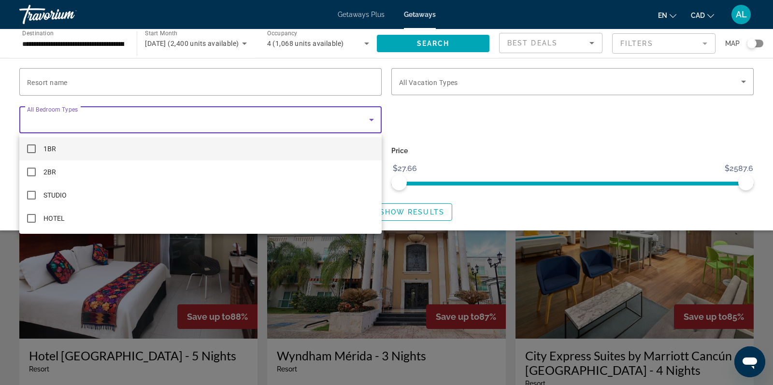
click at [287, 128] on div at bounding box center [386, 192] width 773 height 385
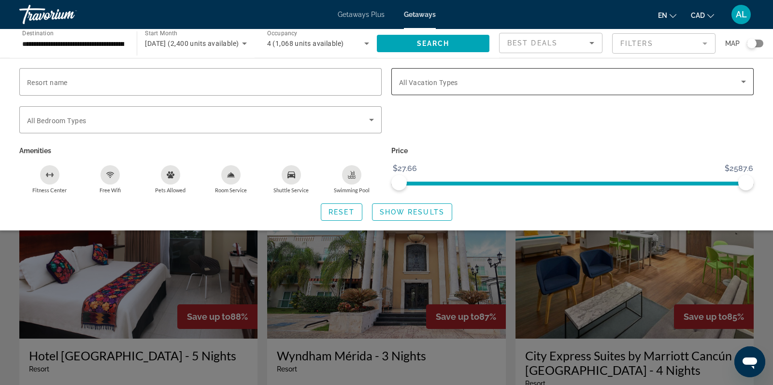
click at [493, 77] on span "Search widget" at bounding box center [570, 82] width 342 height 12
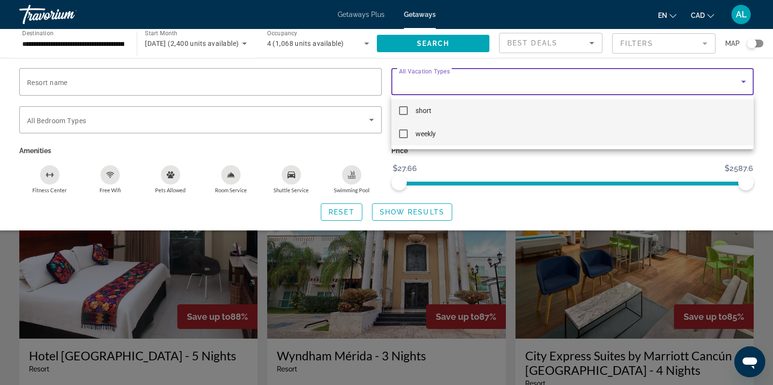
click at [404, 134] on mat-pseudo-checkbox at bounding box center [403, 133] width 9 height 9
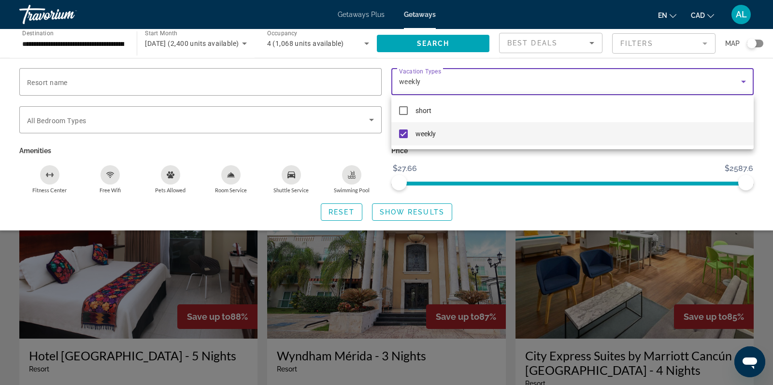
click at [429, 213] on div at bounding box center [386, 192] width 773 height 385
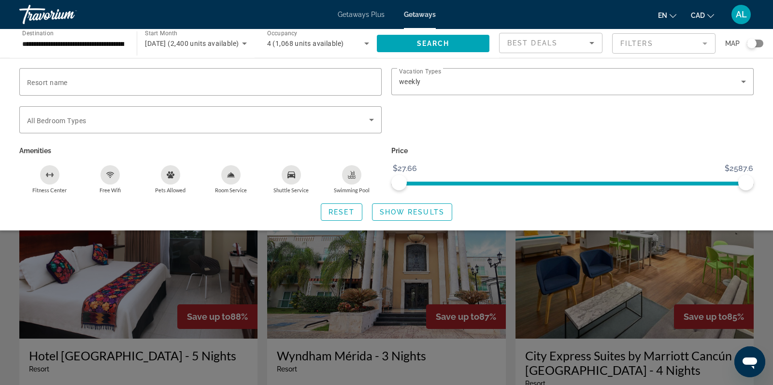
click at [429, 213] on span "Show Results" at bounding box center [412, 212] width 65 height 8
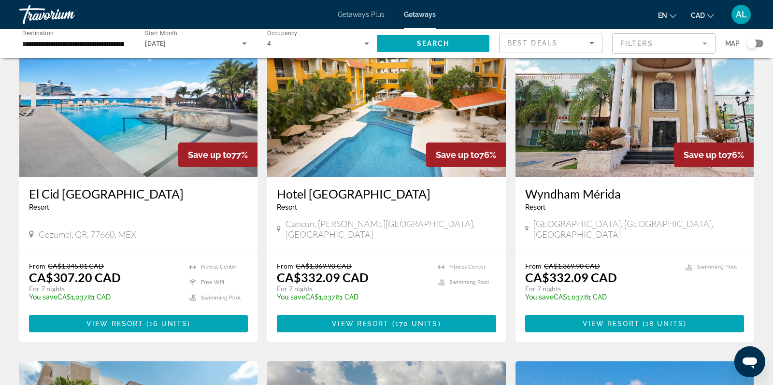
scroll to position [66, 0]
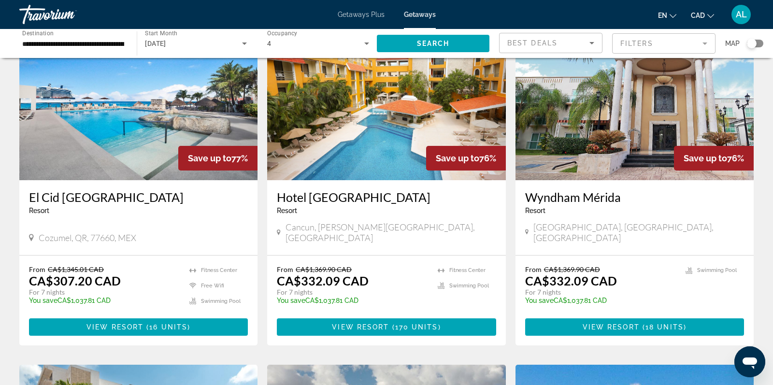
click at [116, 136] on img "Main content" at bounding box center [138, 103] width 238 height 155
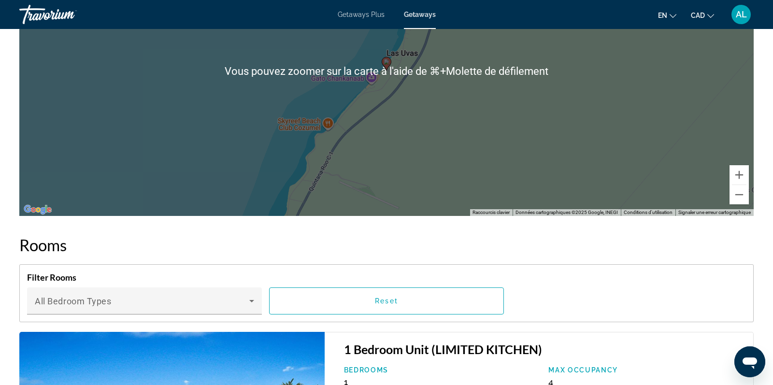
scroll to position [1296, 0]
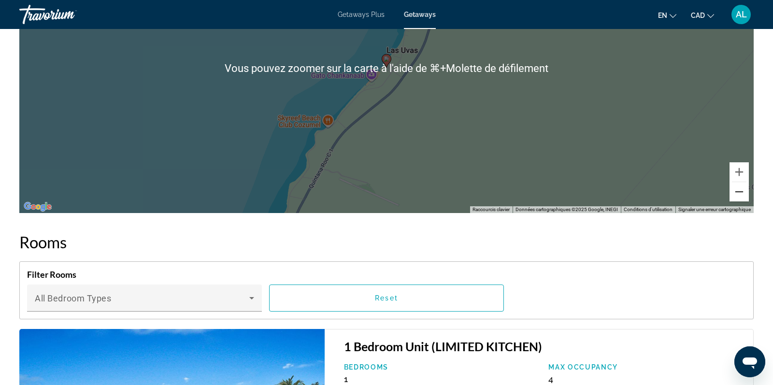
click at [737, 182] on button "Zoom arrière" at bounding box center [738, 191] width 19 height 19
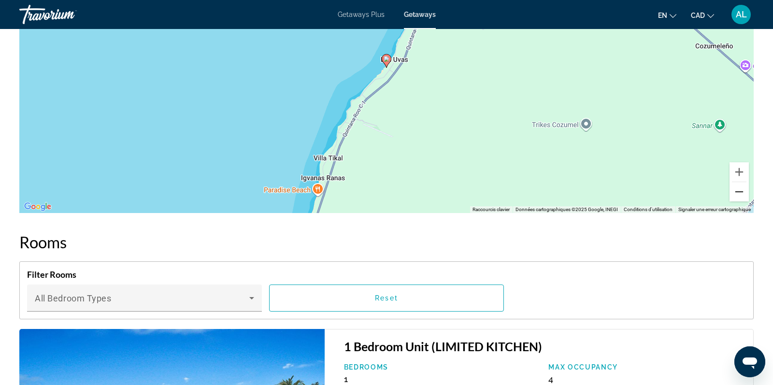
click at [737, 182] on button "Zoom arrière" at bounding box center [738, 191] width 19 height 19
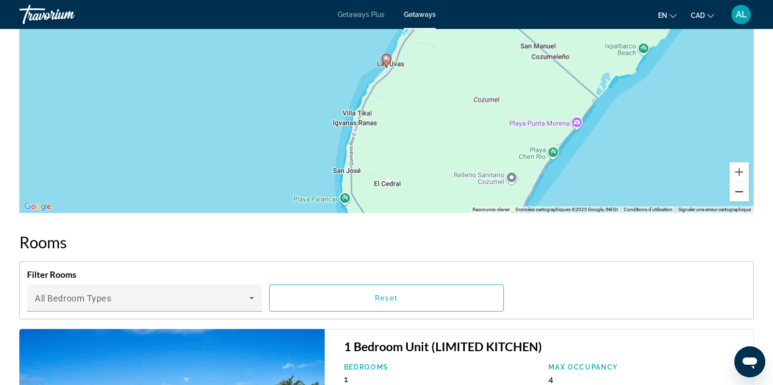
click at [737, 182] on button "Zoom arrière" at bounding box center [738, 191] width 19 height 19
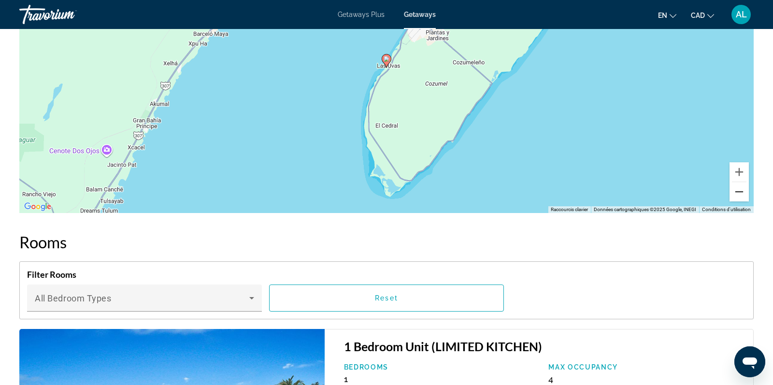
click at [737, 182] on button "Zoom arrière" at bounding box center [738, 191] width 19 height 19
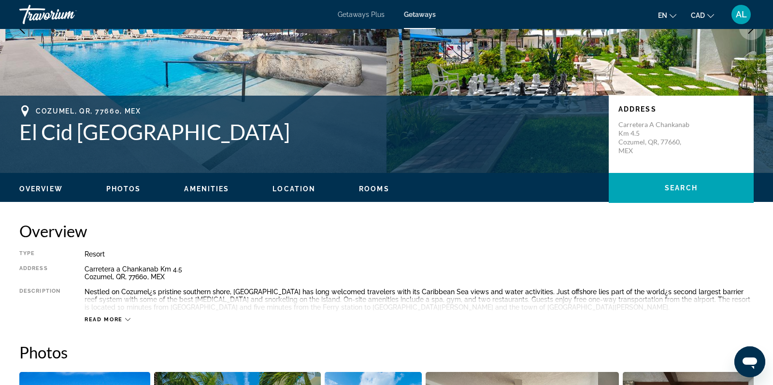
scroll to position [142, 0]
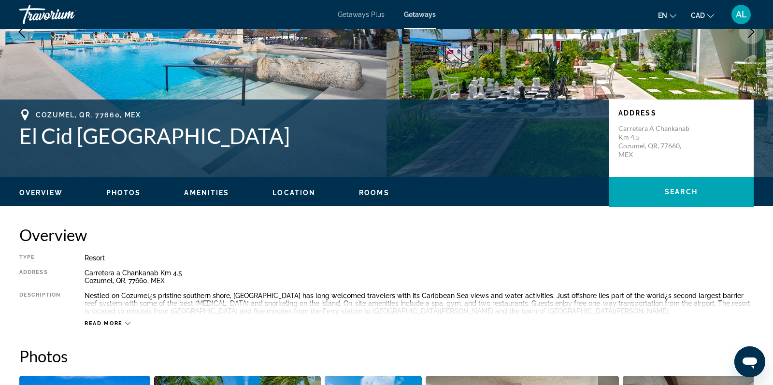
drag, startPoint x: 294, startPoint y: 141, endPoint x: 19, endPoint y: 135, distance: 274.9
click at [19, 135] on h1 "El Cid [GEOGRAPHIC_DATA]" at bounding box center [309, 135] width 580 height 25
copy h1 "El Cid [GEOGRAPHIC_DATA]"
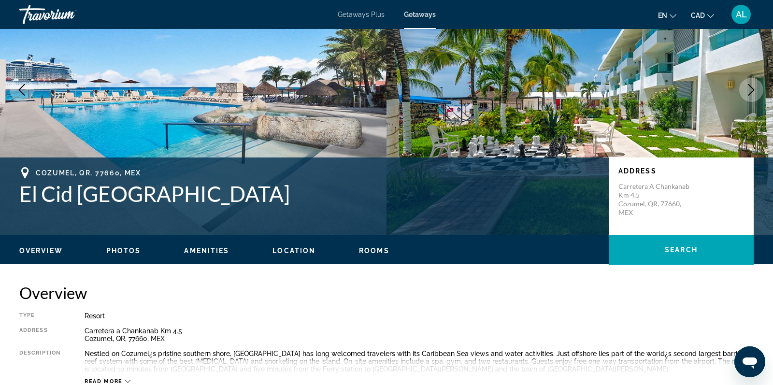
scroll to position [0, 0]
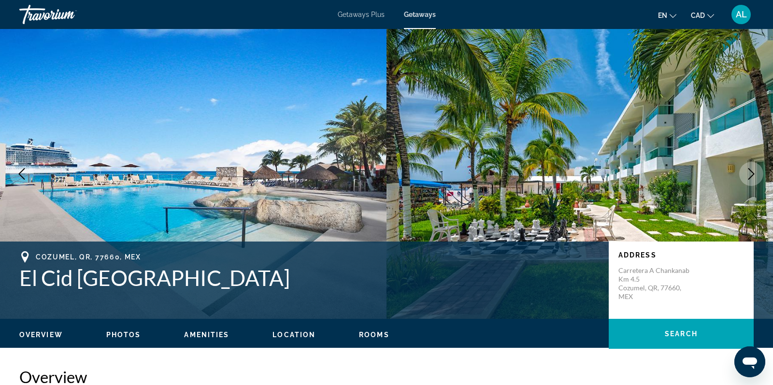
click at [86, 254] on span "Cozumel, QR, 77660, MEX" at bounding box center [88, 257] width 105 height 8
drag, startPoint x: 74, startPoint y: 257, endPoint x: 37, endPoint y: 256, distance: 37.2
click at [37, 256] on span "Cozumel, QR, 77660, MEX" at bounding box center [88, 257] width 105 height 8
copy span "Cozumel"
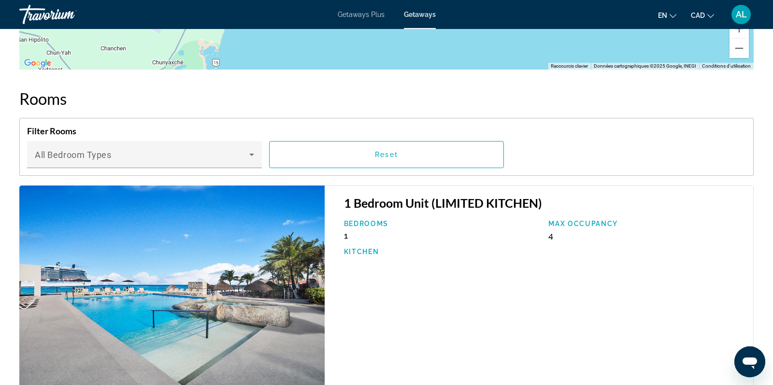
scroll to position [1530, 0]
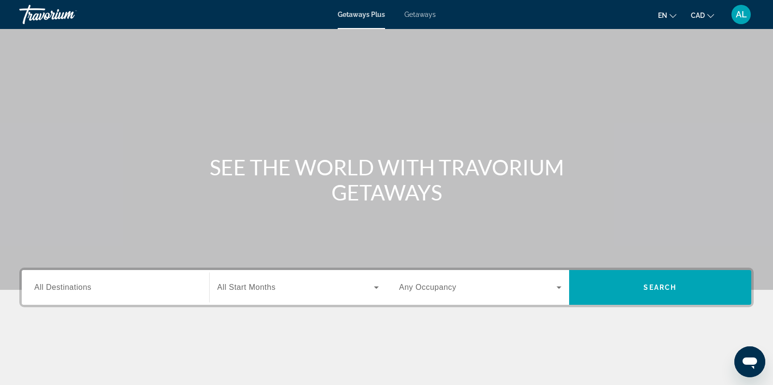
click at [75, 286] on span "All Destinations" at bounding box center [62, 287] width 57 height 8
click at [75, 286] on input "Destination All Destinations" at bounding box center [115, 288] width 162 height 12
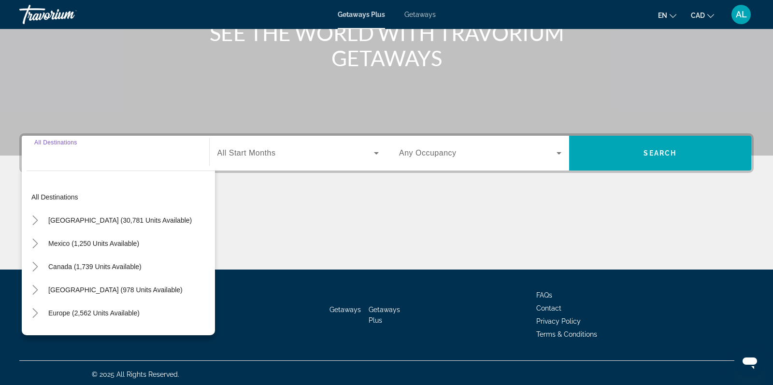
scroll to position [136, 0]
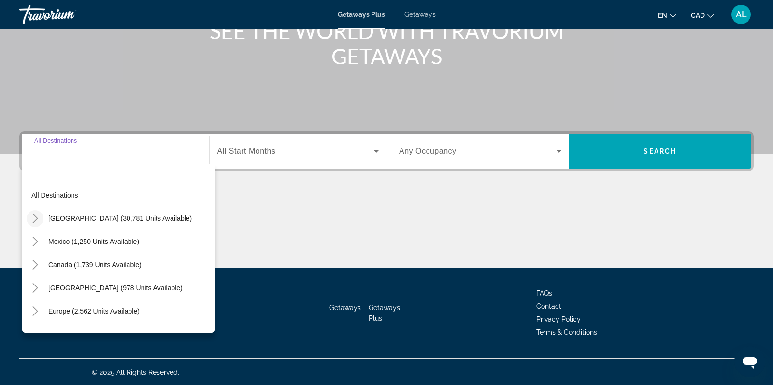
click at [40, 219] on mat-icon "Toggle United States (30,781 units available)" at bounding box center [35, 218] width 17 height 17
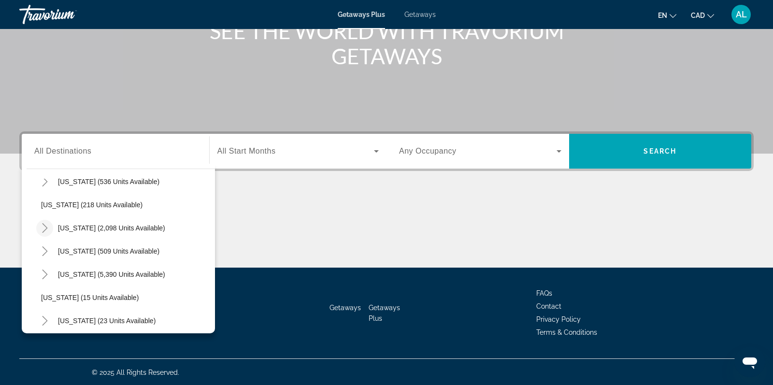
scroll to position [64, 0]
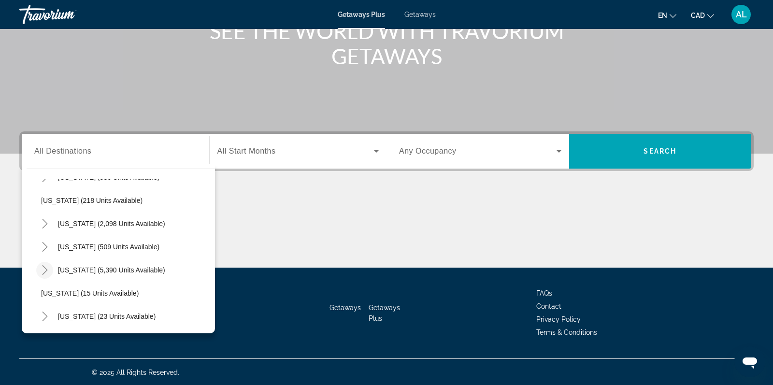
click at [43, 264] on mat-icon "Toggle Florida (5,390 units available)" at bounding box center [44, 270] width 17 height 17
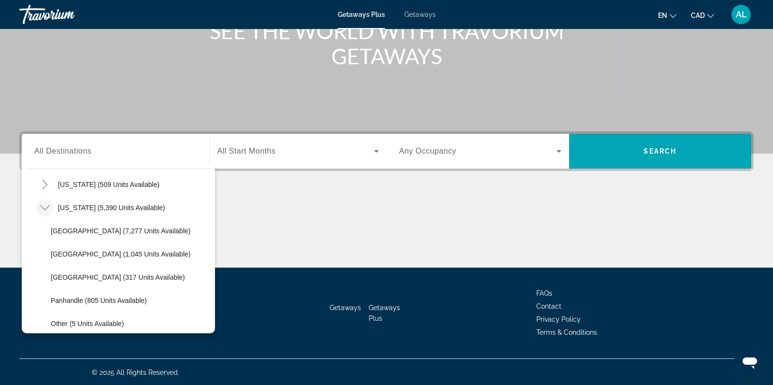
scroll to position [128, 0]
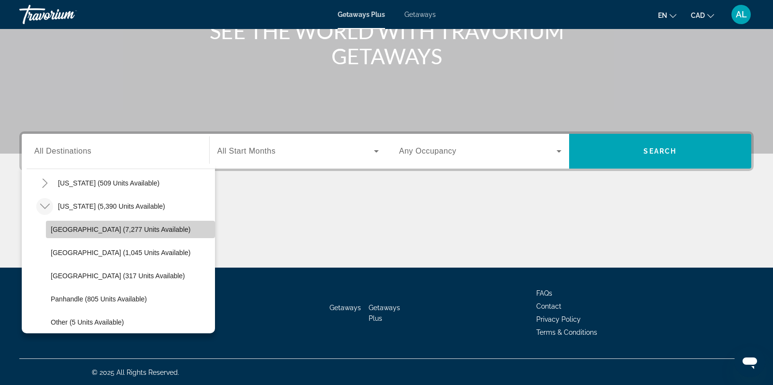
click at [81, 229] on span "Orlando & Disney Area (7,277 units available)" at bounding box center [121, 230] width 140 height 8
type input "**********"
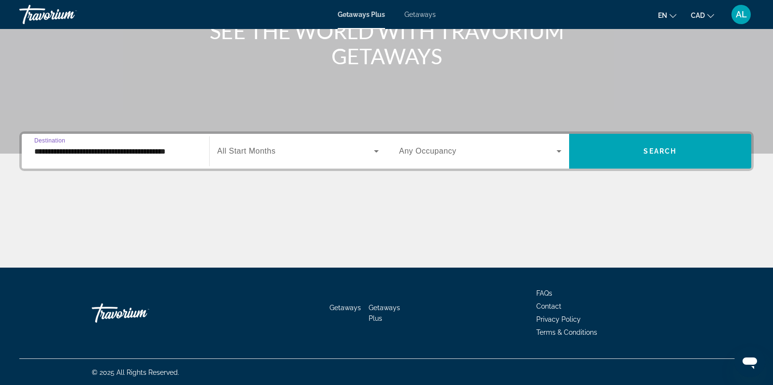
click at [326, 149] on span "Search widget" at bounding box center [295, 151] width 157 height 12
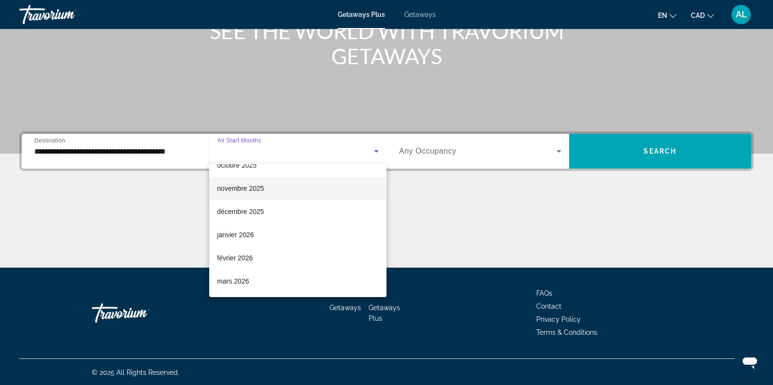
scroll to position [100, 0]
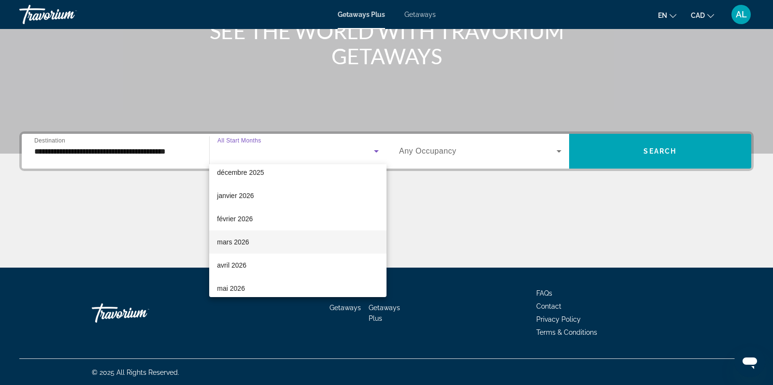
click at [230, 244] on span "mars 2026" at bounding box center [233, 242] width 32 height 12
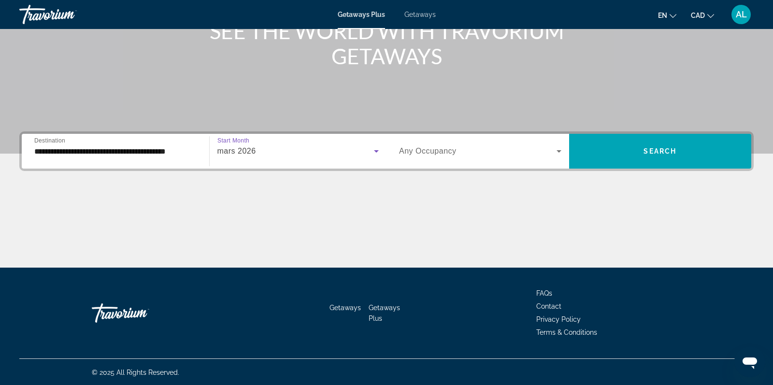
click at [491, 150] on span "Search widget" at bounding box center [477, 151] width 157 height 12
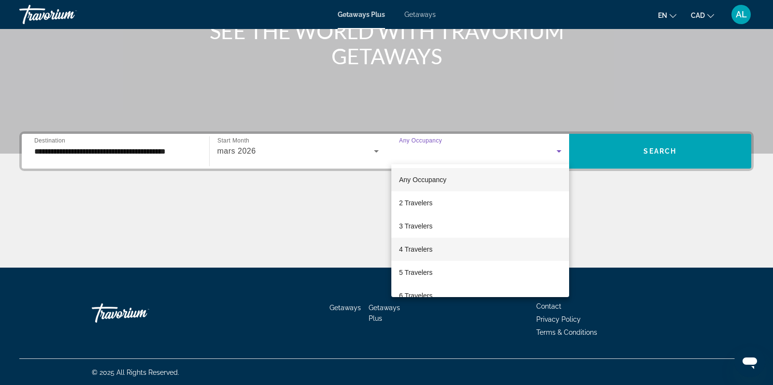
click at [408, 250] on span "4 Travelers" at bounding box center [415, 249] width 33 height 12
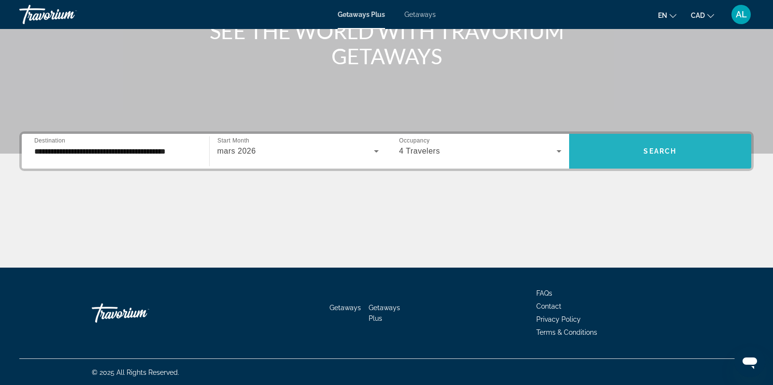
click at [671, 153] on span "Search" at bounding box center [659, 151] width 33 height 8
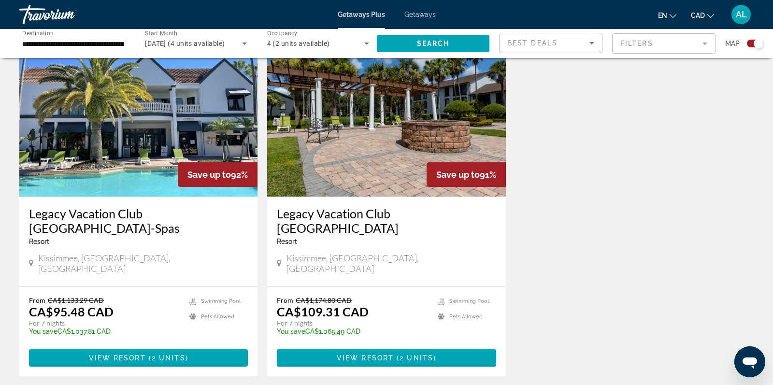
scroll to position [351, 0]
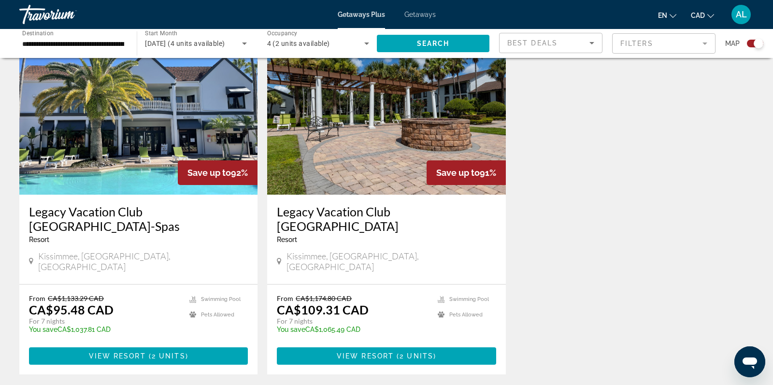
click at [101, 157] on img "Main content" at bounding box center [138, 117] width 238 height 155
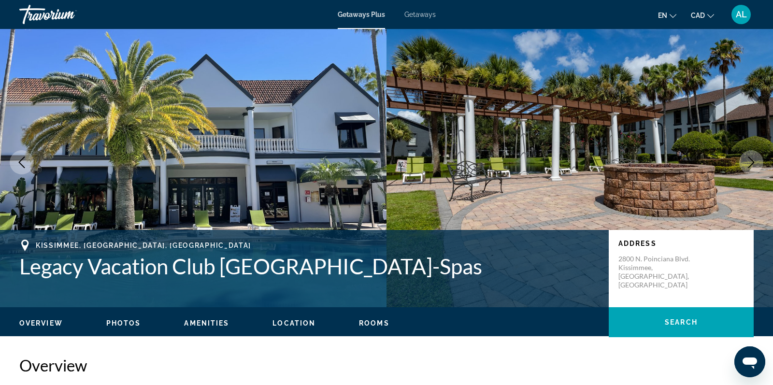
scroll to position [12, 0]
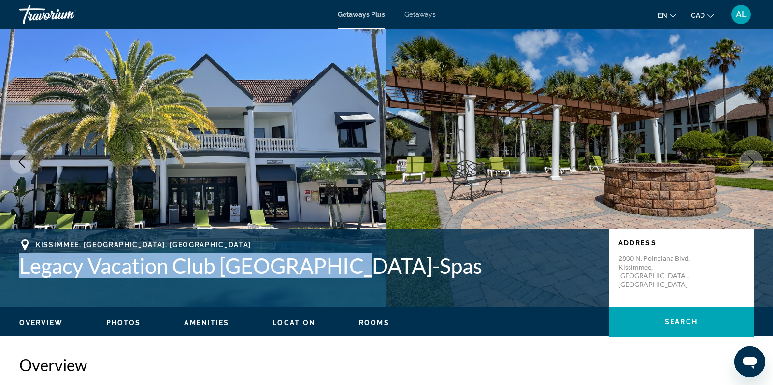
drag, startPoint x: 354, startPoint y: 272, endPoint x: 14, endPoint y: 259, distance: 339.3
click at [14, 259] on div "Kissimmee, FL, USA Legacy Vacation Club Orlando-Spas Address 2800 N. Poinciana …" at bounding box center [386, 268] width 773 height 58
copy h1 "Legacy Vacation Club Orlando-Spas"
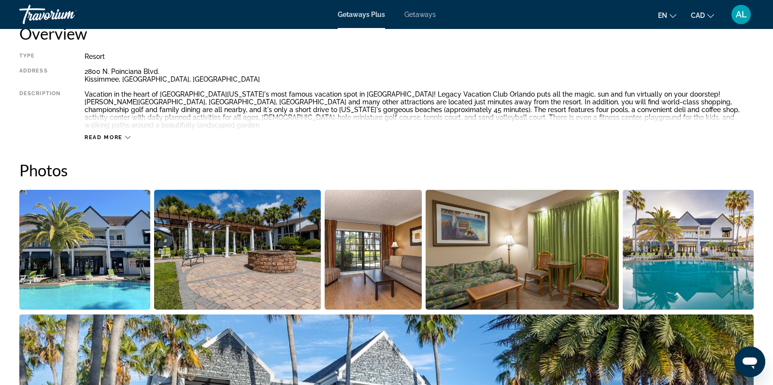
scroll to position [433, 0]
